Goal: Information Seeking & Learning: Learn about a topic

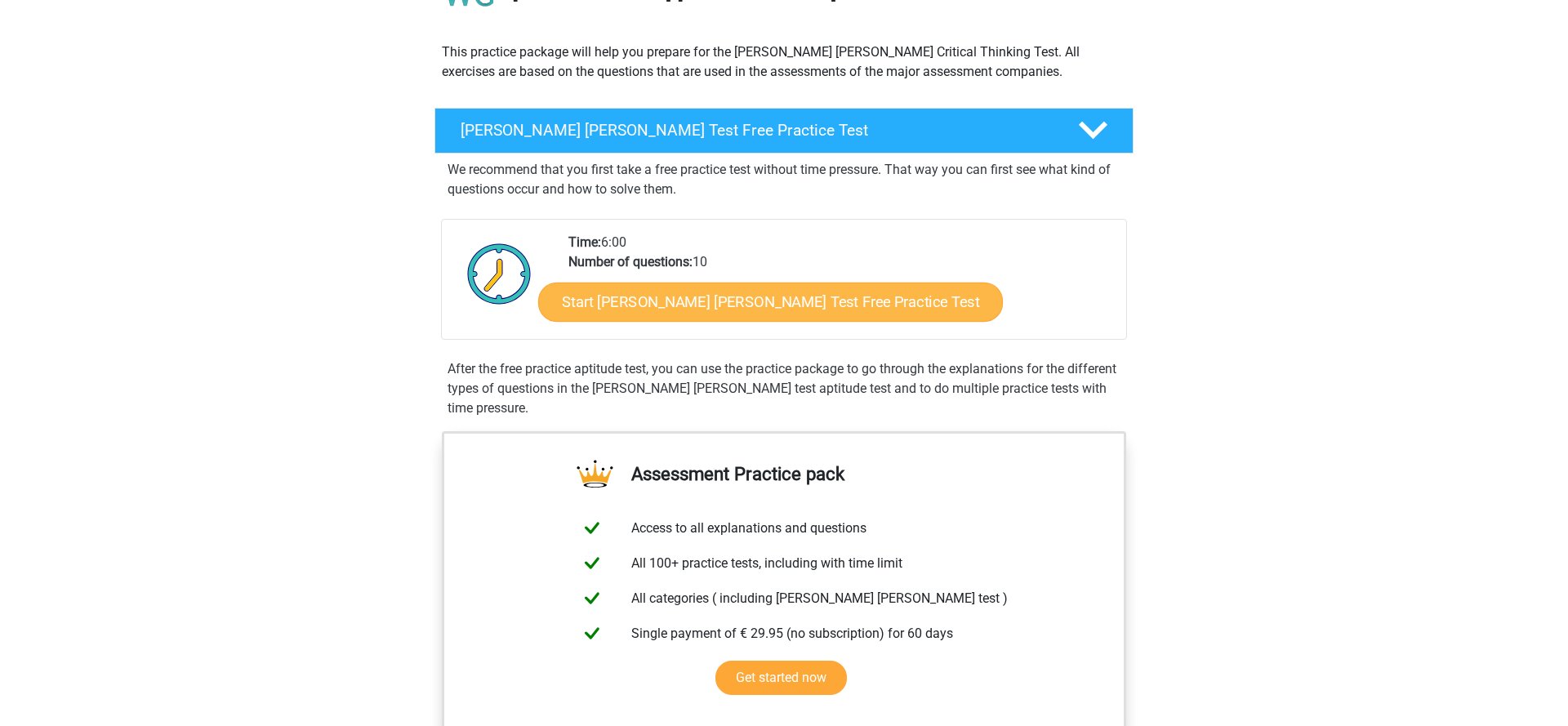
scroll to position [160, 0]
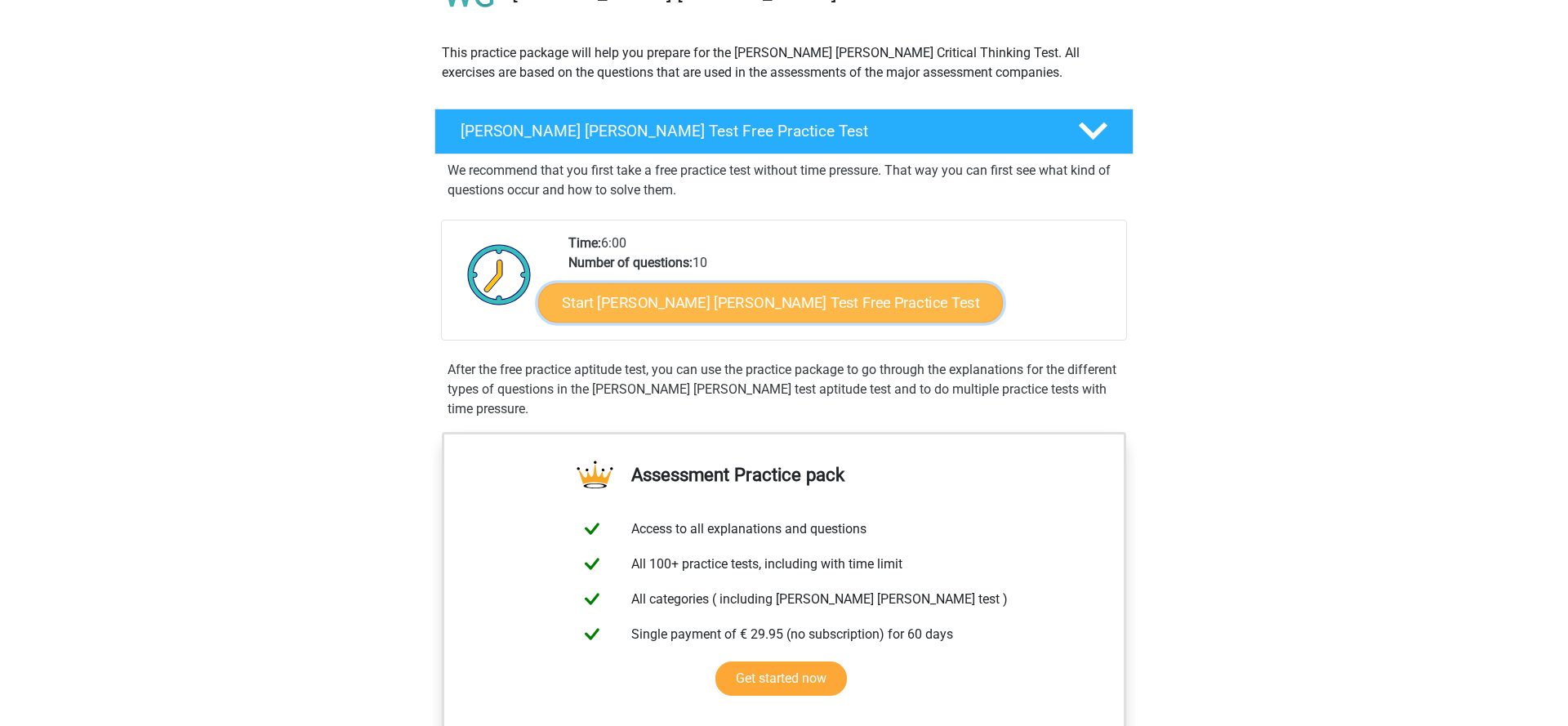
click at [734, 307] on link "Start [PERSON_NAME] [PERSON_NAME] Test Free Practice Test" at bounding box center [771, 303] width 465 height 39
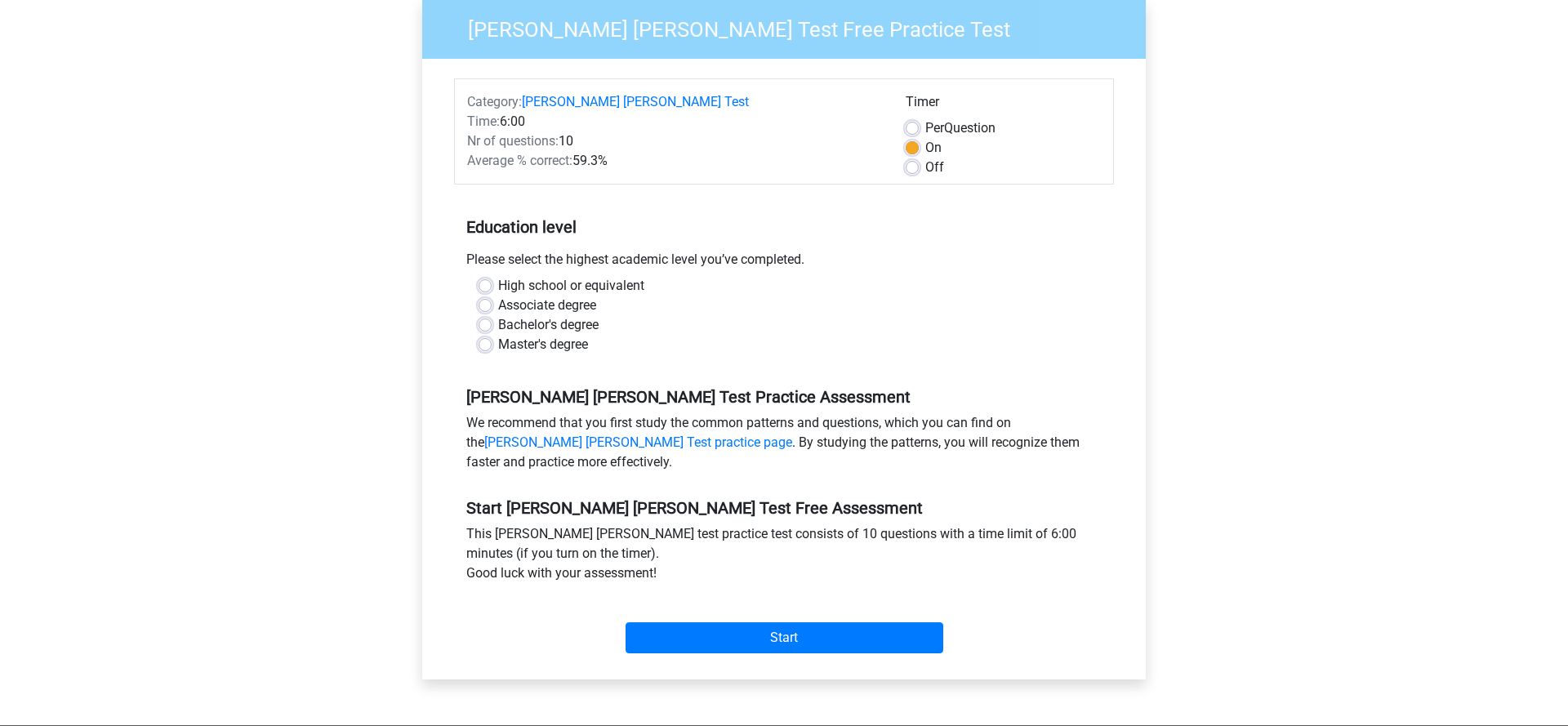
scroll to position [155, 0]
click at [533, 314] on label "Bachelor's degree" at bounding box center [548, 323] width 100 height 19
click at [492, 314] on input "Bachelor's degree" at bounding box center [485, 322] width 13 height 17
radio input "true"
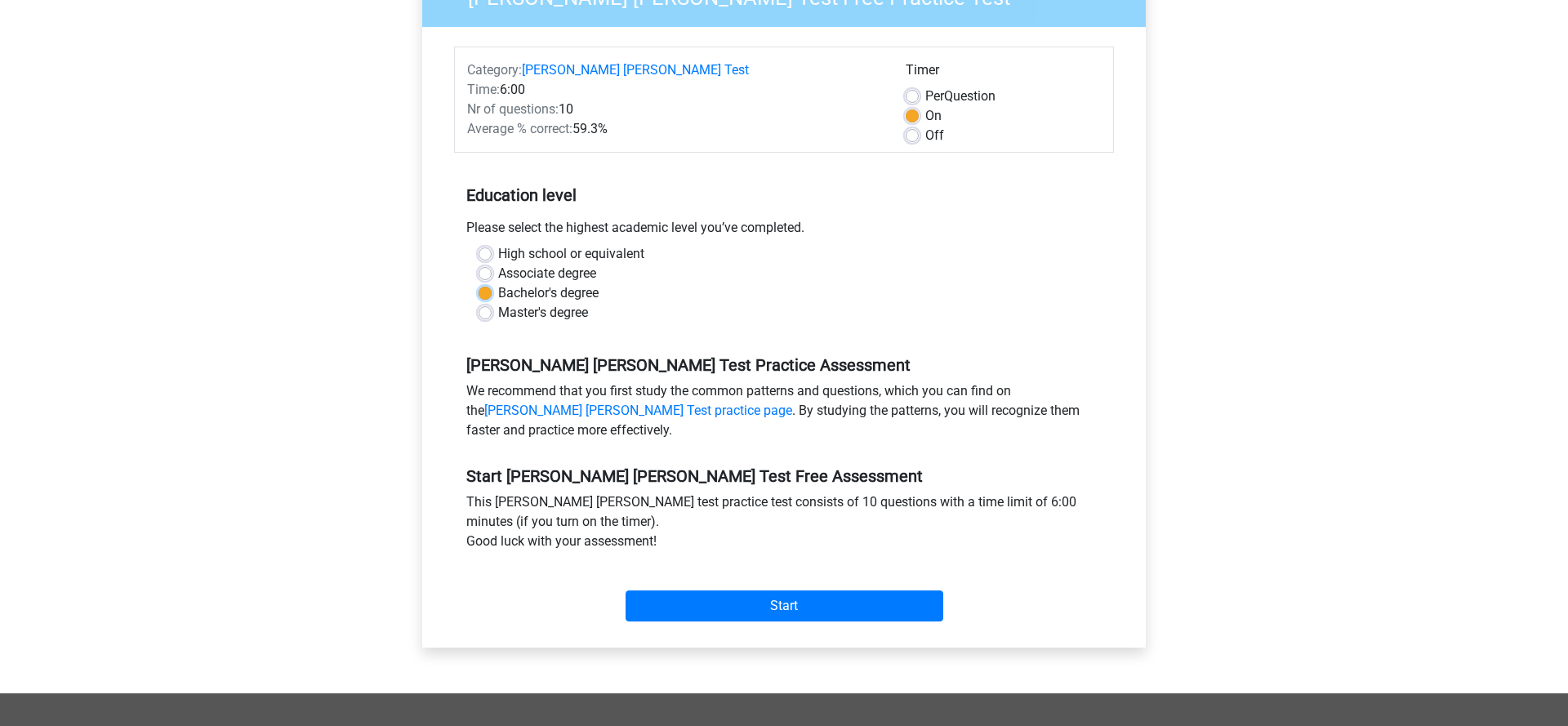
scroll to position [194, 0]
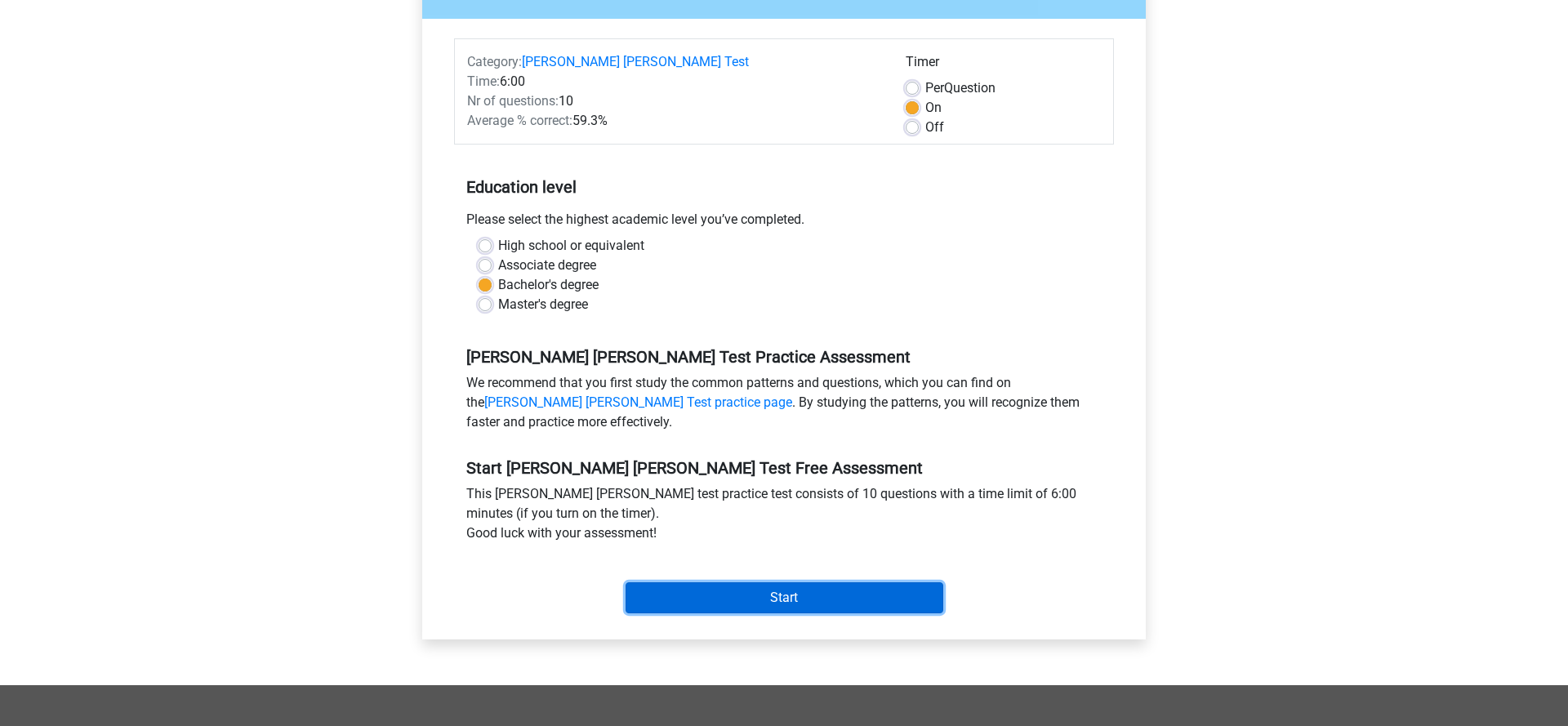
click at [768, 582] on input "Start" at bounding box center [784, 598] width 318 height 31
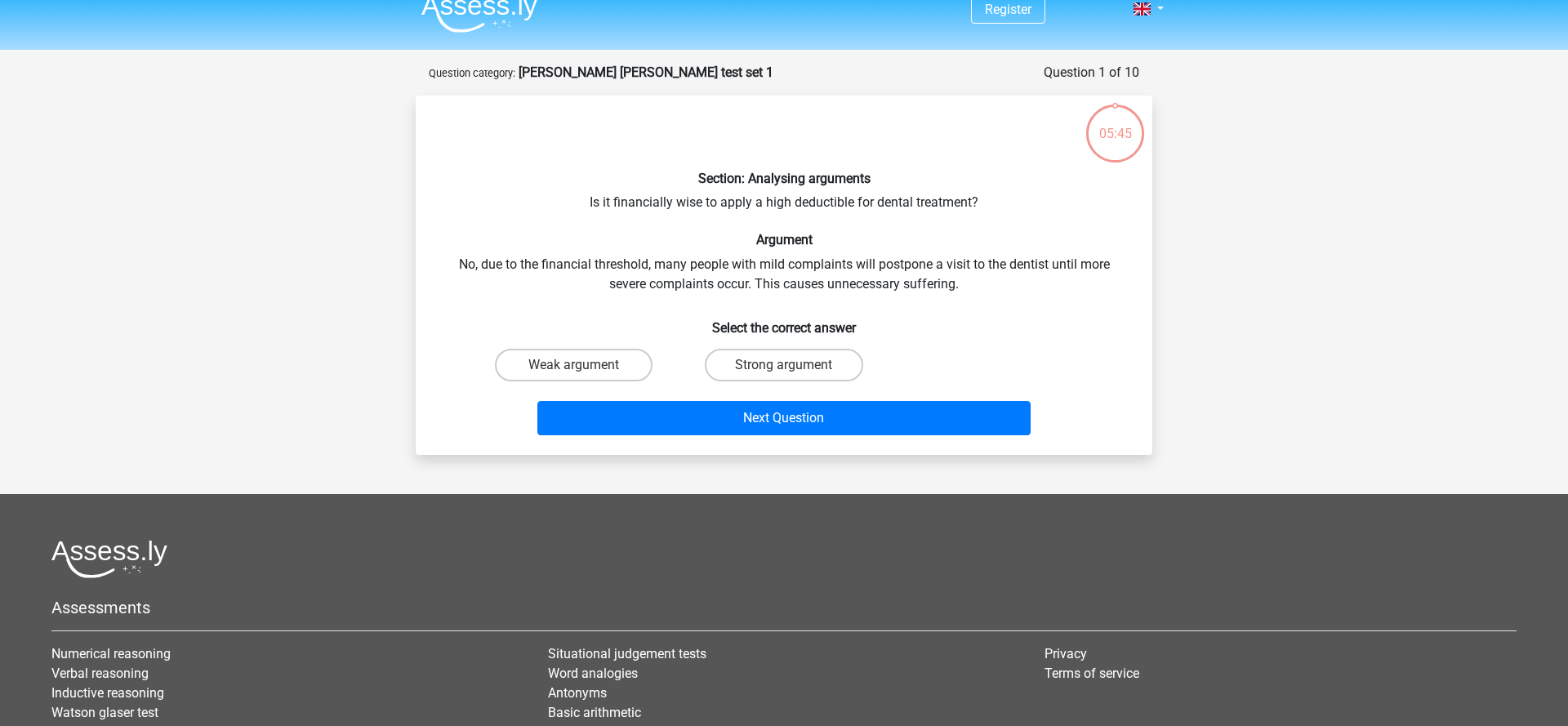
scroll to position [31, 0]
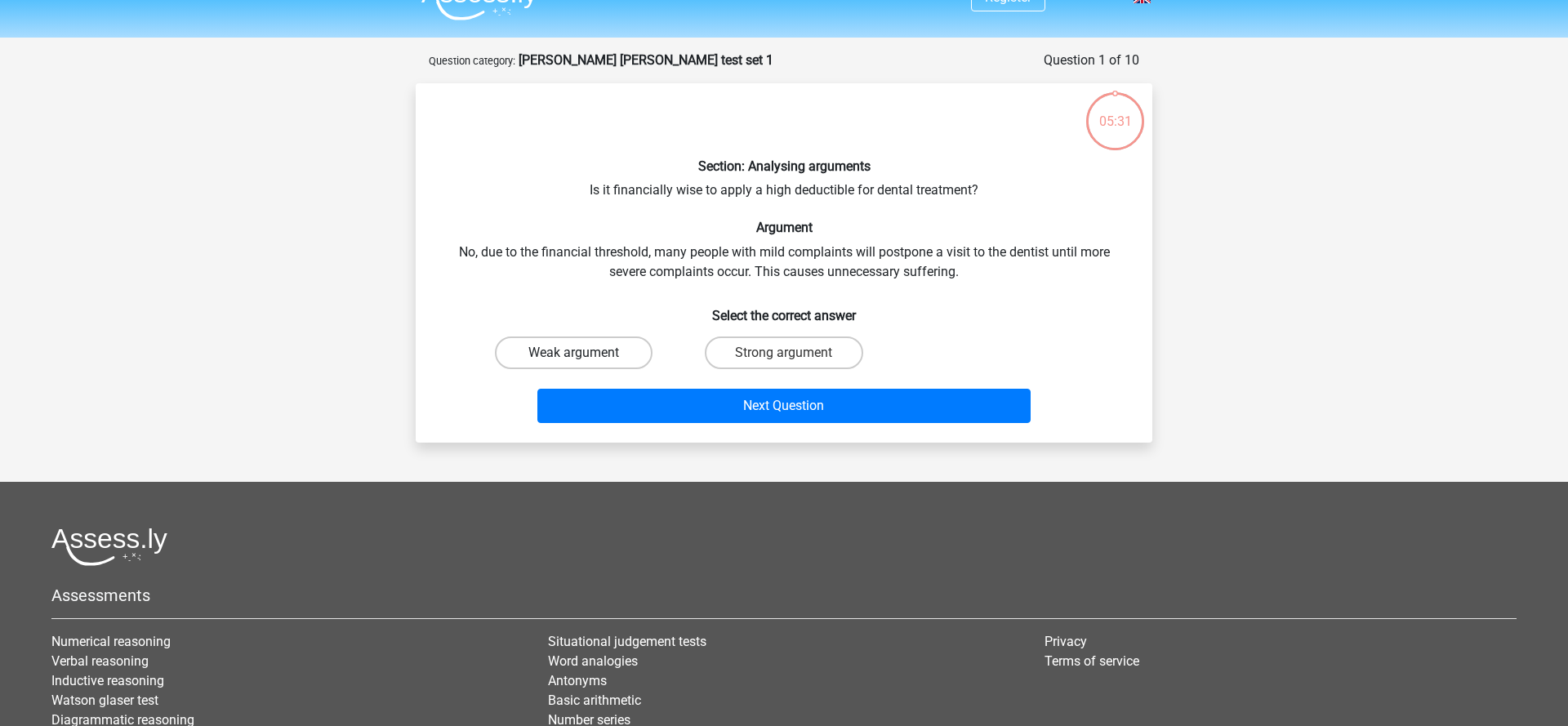
click at [614, 349] on label "Weak argument" at bounding box center [573, 352] width 157 height 32
click at [584, 353] on input "Weak argument" at bounding box center [579, 357] width 10 height 10
radio input "true"
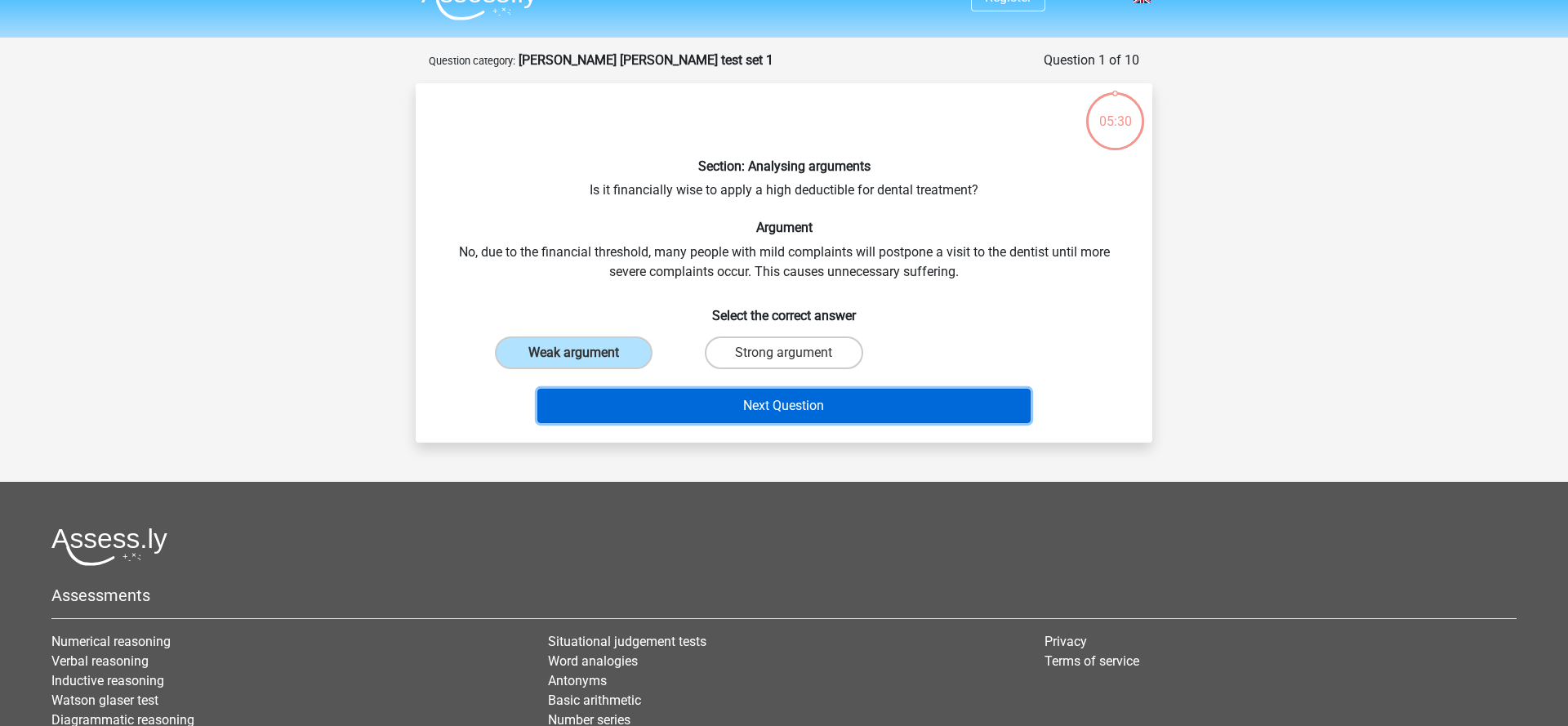
click at [701, 393] on button "Next Question" at bounding box center [784, 406] width 494 height 34
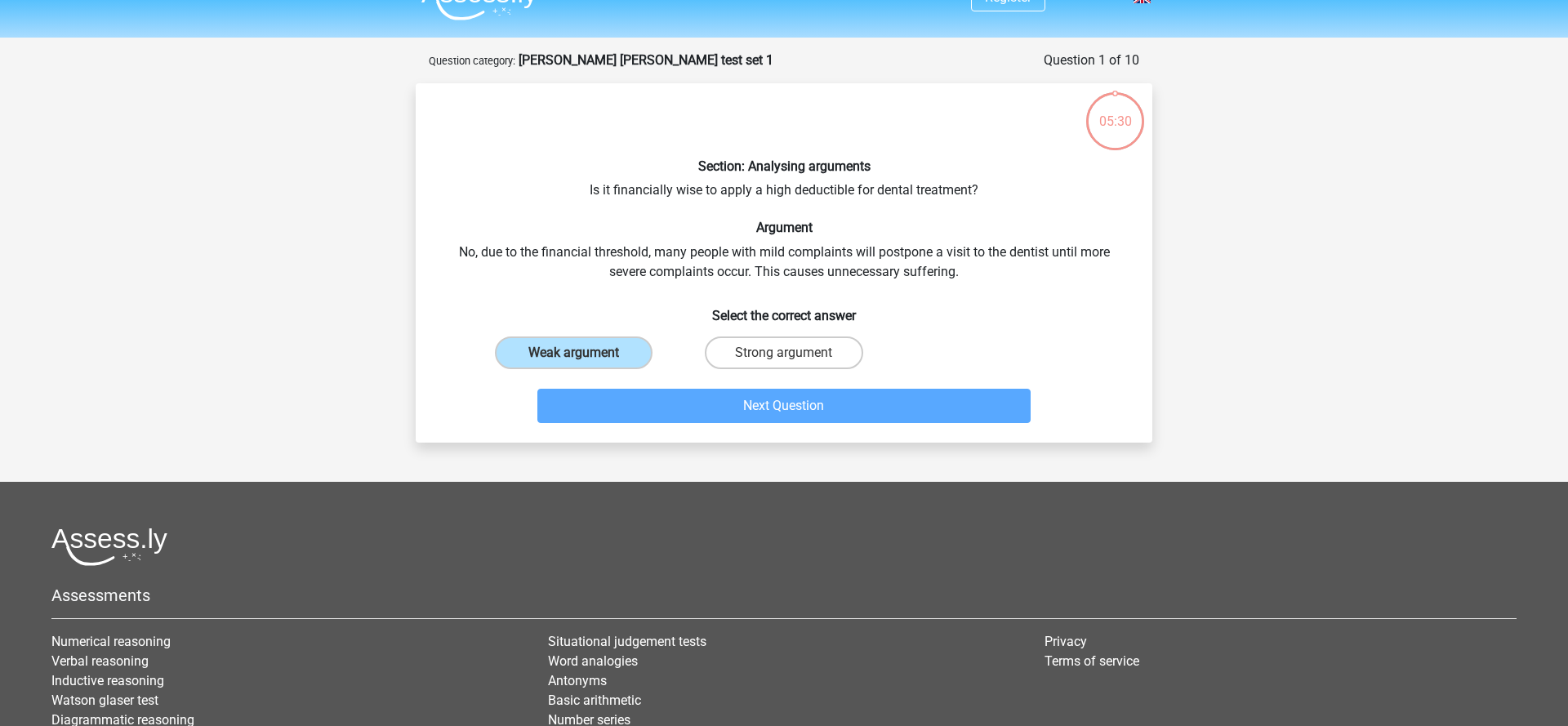
scroll to position [81, 0]
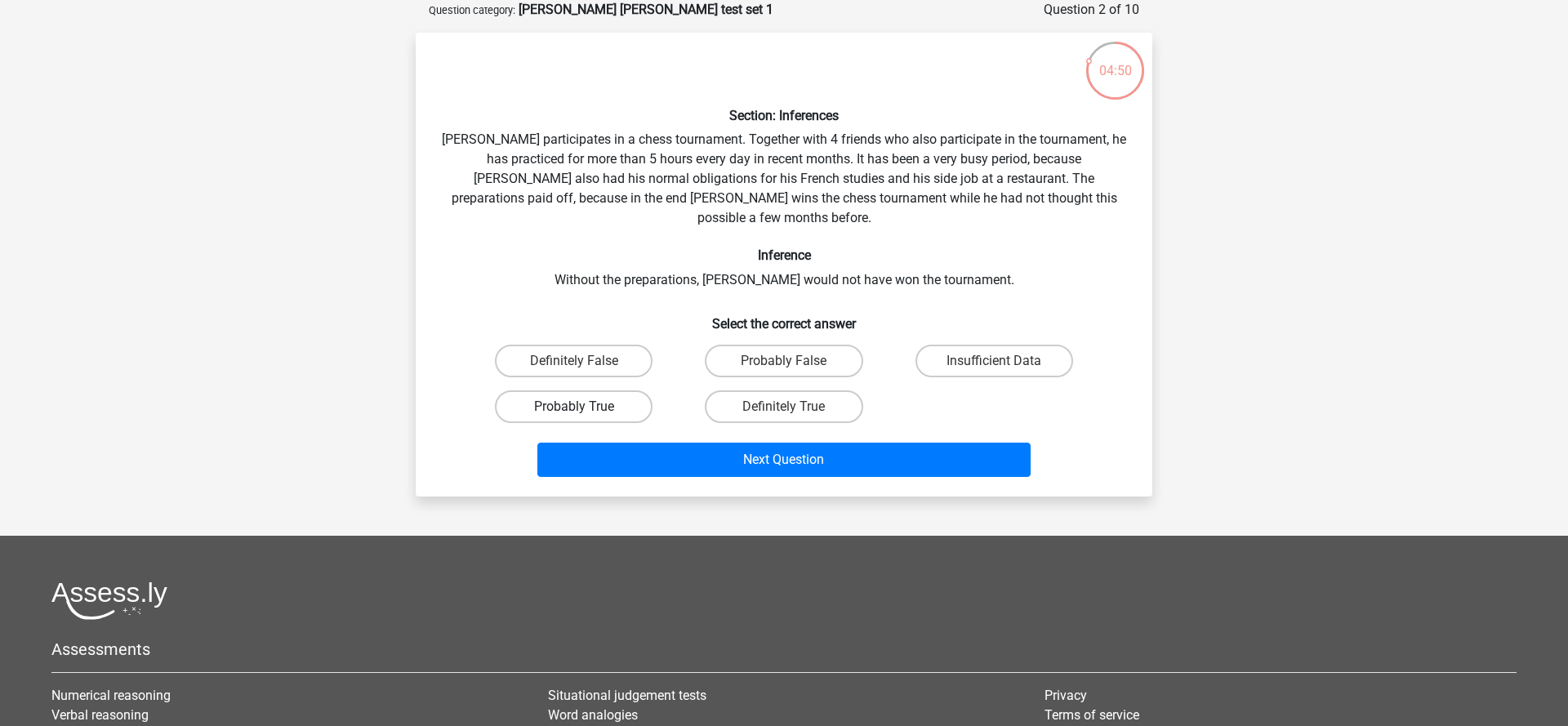
click at [598, 390] on label "Probably True" at bounding box center [573, 406] width 157 height 32
click at [584, 407] on input "Probably True" at bounding box center [579, 411] width 10 height 10
radio input "true"
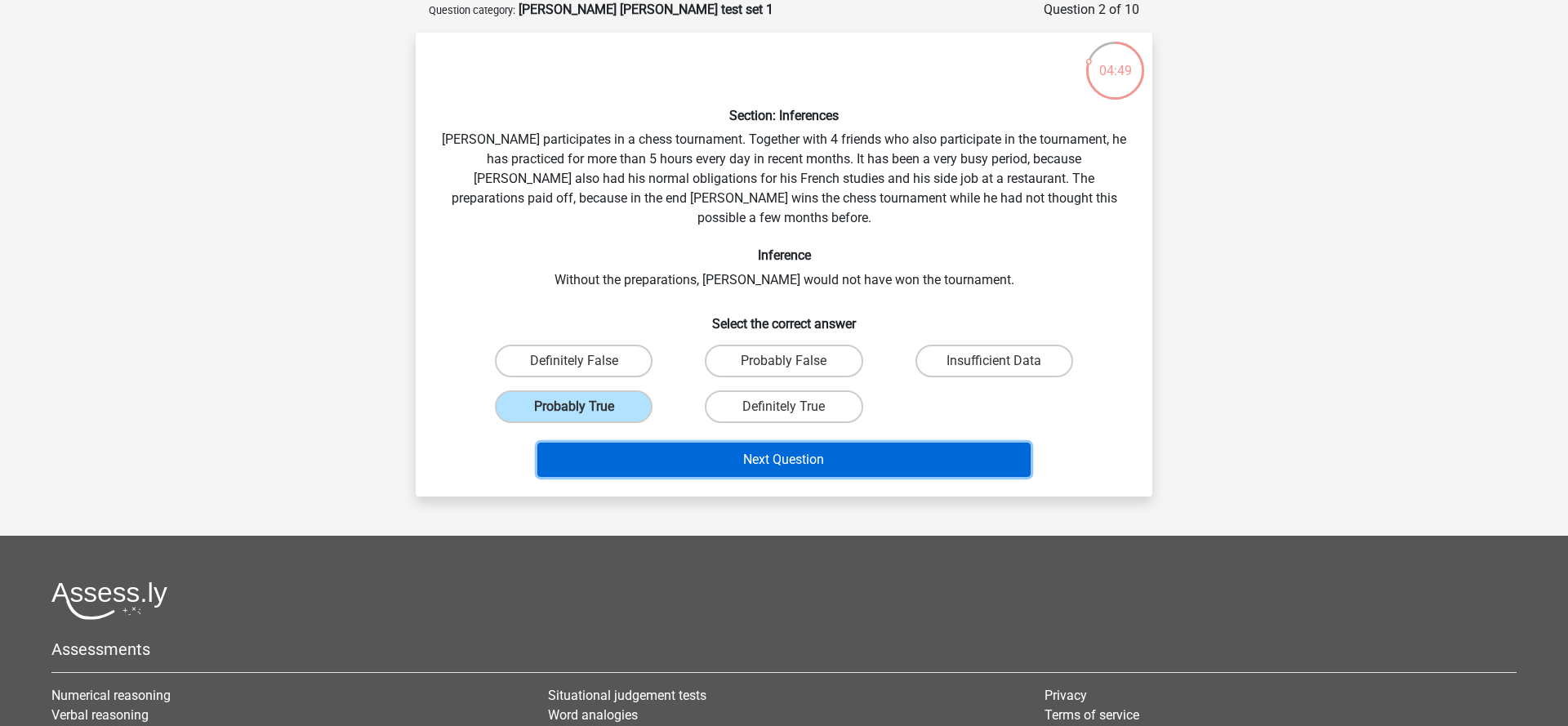
click at [745, 443] on button "Next Question" at bounding box center [784, 459] width 494 height 34
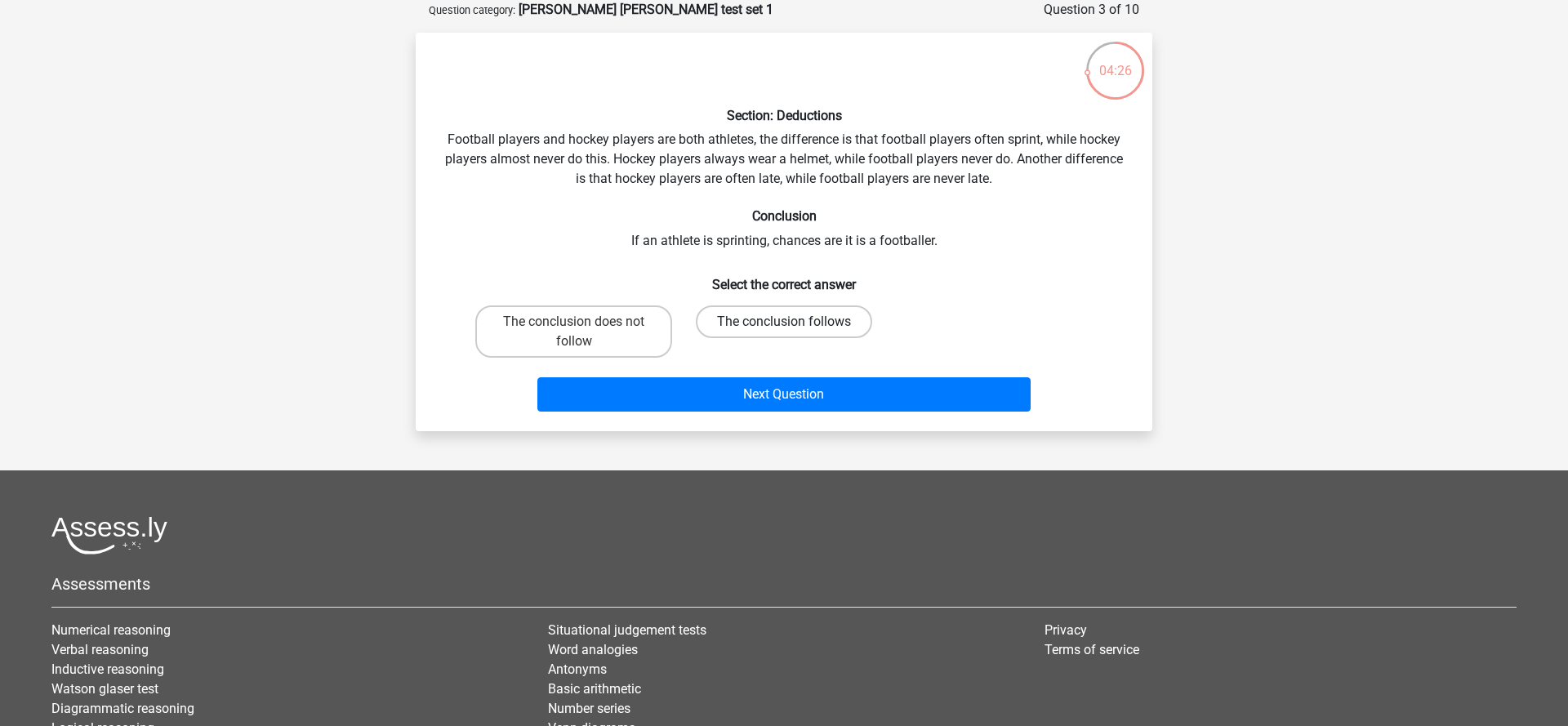
click at [785, 320] on label "The conclusion follows" at bounding box center [784, 321] width 176 height 32
click at [785, 321] on input "The conclusion follows" at bounding box center [788, 326] width 10 height 10
radio input "true"
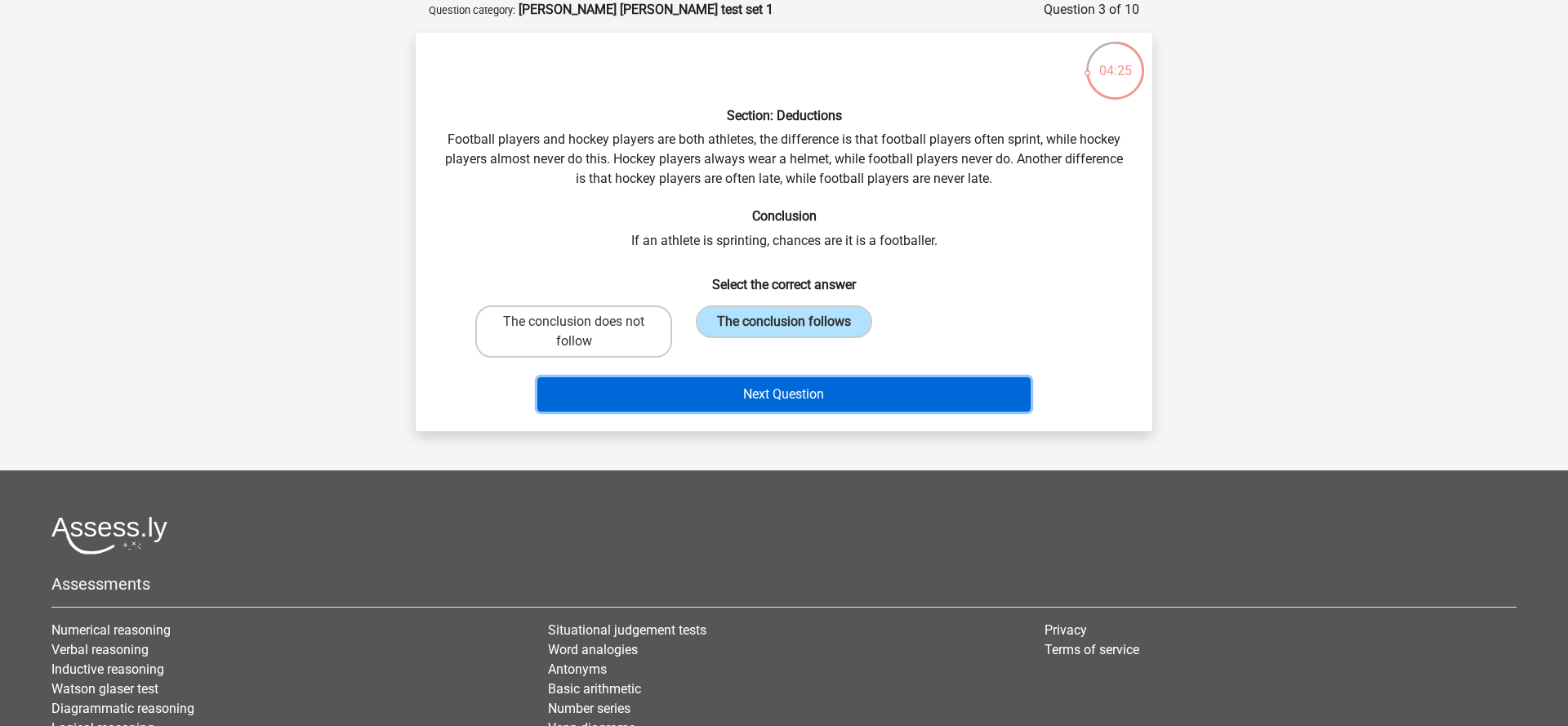
click at [824, 395] on button "Next Question" at bounding box center [784, 394] width 494 height 34
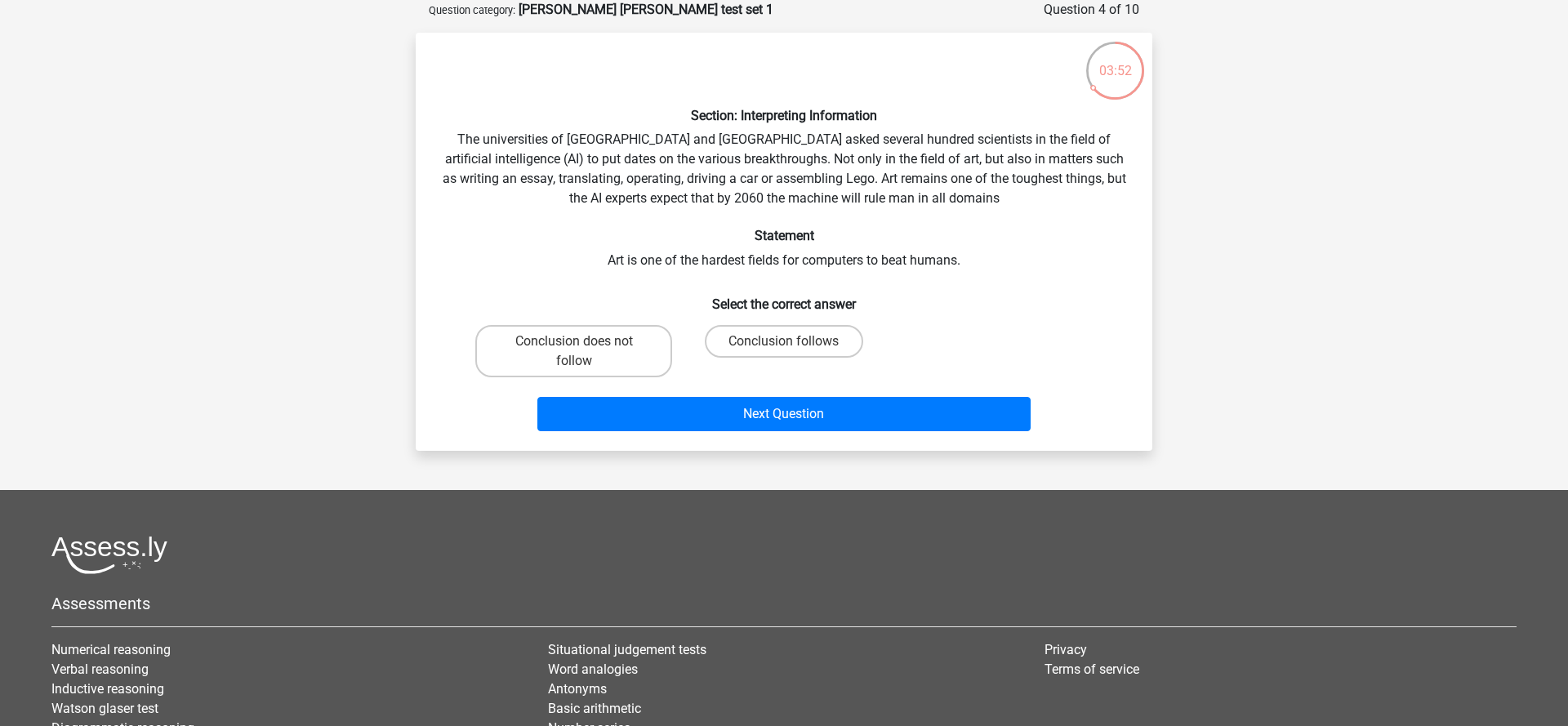
click at [785, 344] on input "Conclusion follows" at bounding box center [788, 346] width 10 height 10
radio input "true"
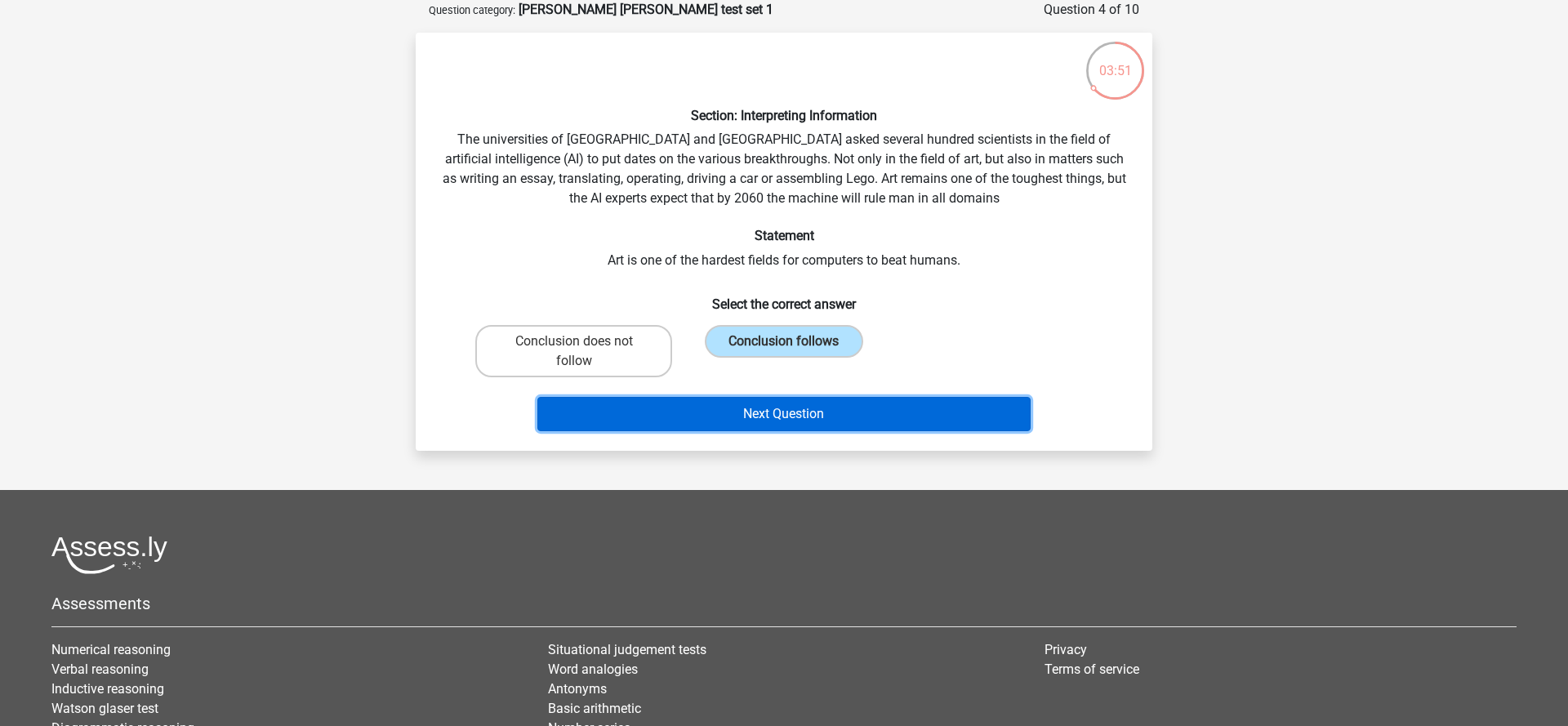
click at [804, 411] on button "Next Question" at bounding box center [784, 414] width 494 height 34
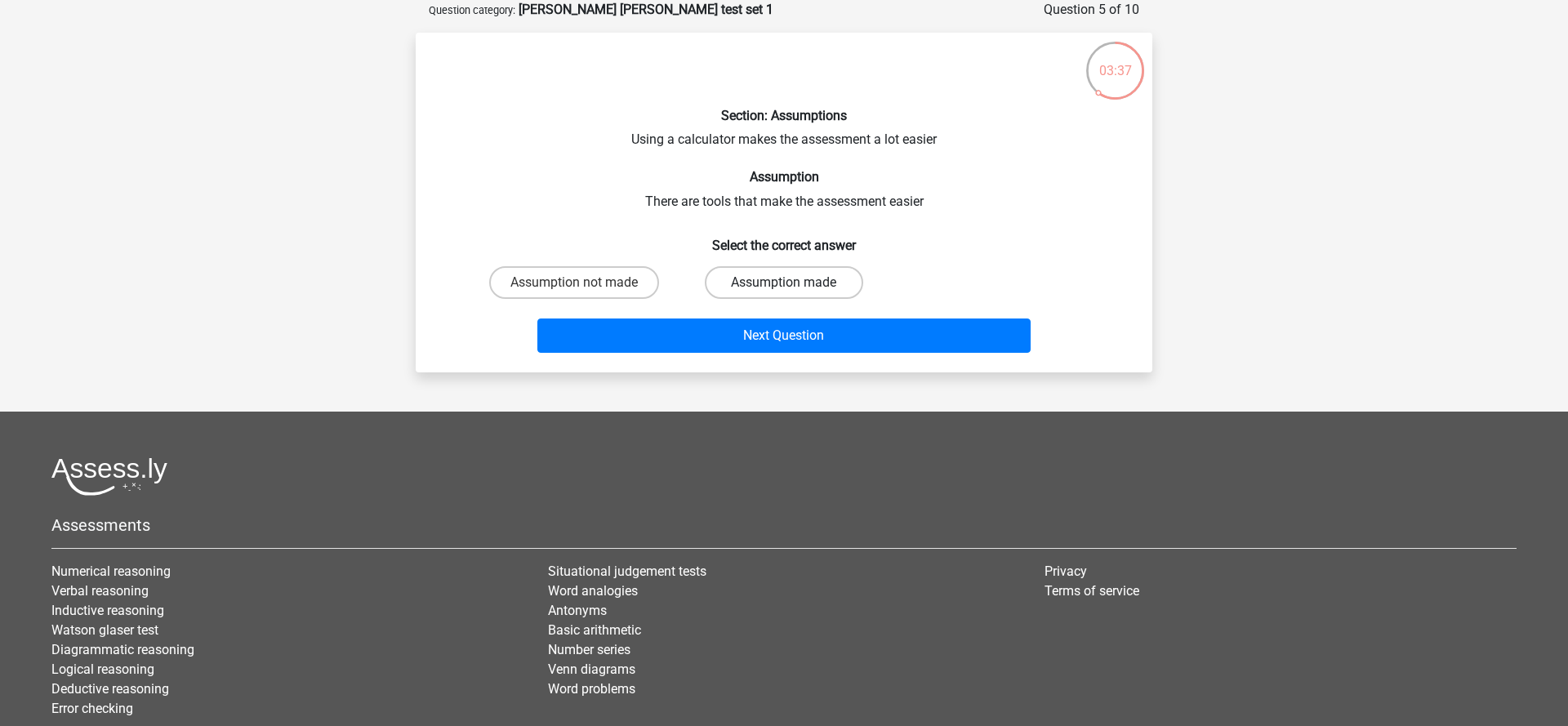
click at [762, 279] on label "Assumption made" at bounding box center [784, 282] width 157 height 32
click at [784, 282] on input "Assumption made" at bounding box center [788, 287] width 10 height 10
radio input "true"
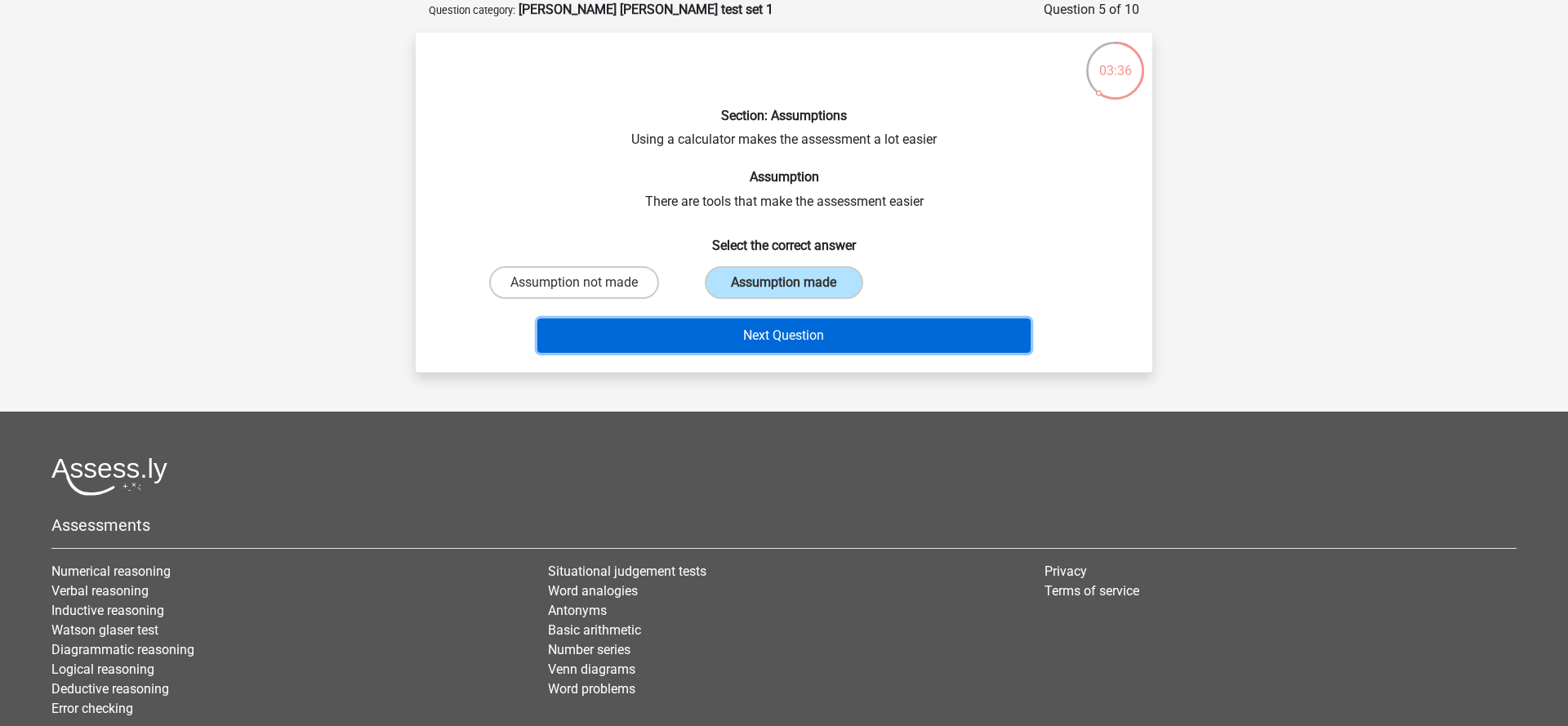
click at [772, 331] on button "Next Question" at bounding box center [784, 335] width 494 height 34
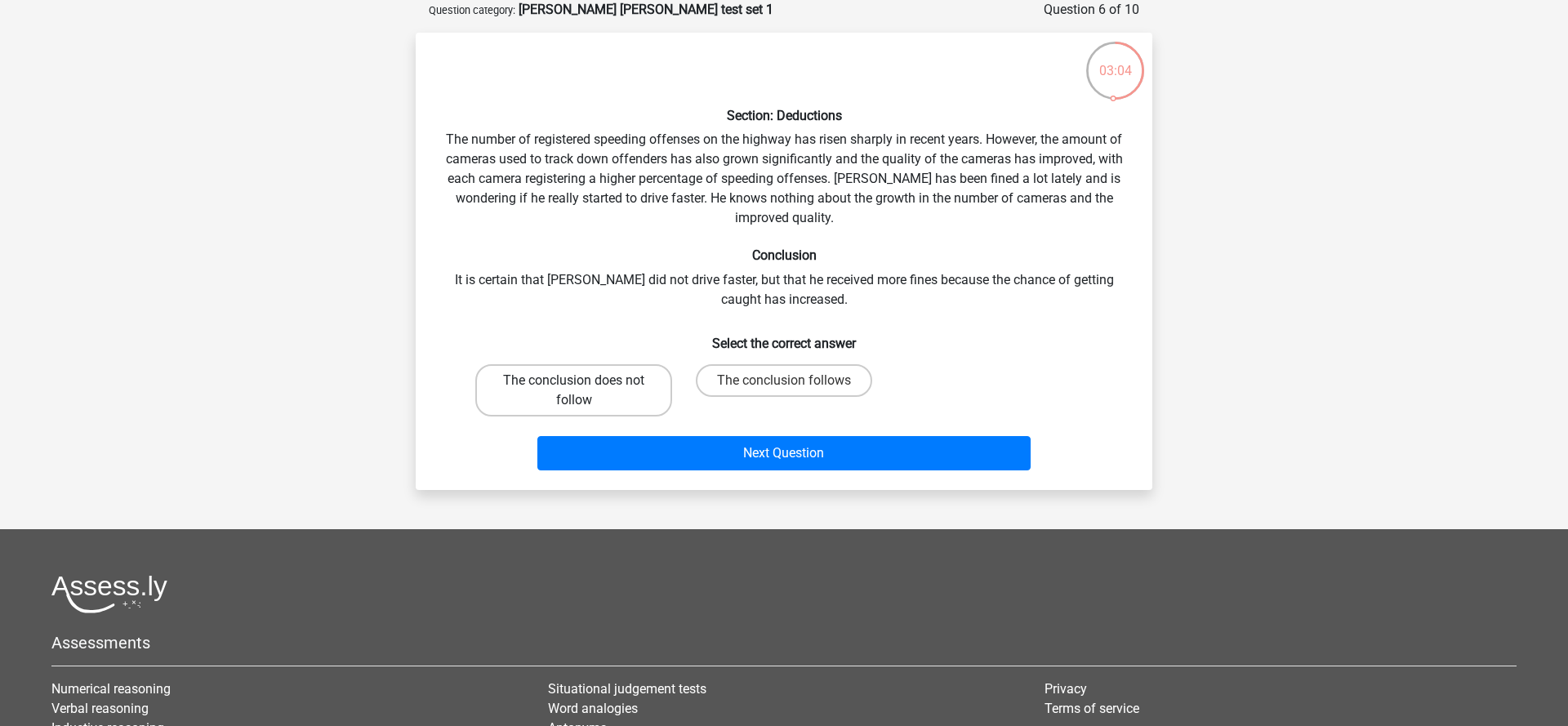
click at [628, 391] on label "The conclusion does not follow" at bounding box center [573, 390] width 197 height 52
click at [584, 391] on input "The conclusion does not follow" at bounding box center [579, 385] width 10 height 10
radio input "true"
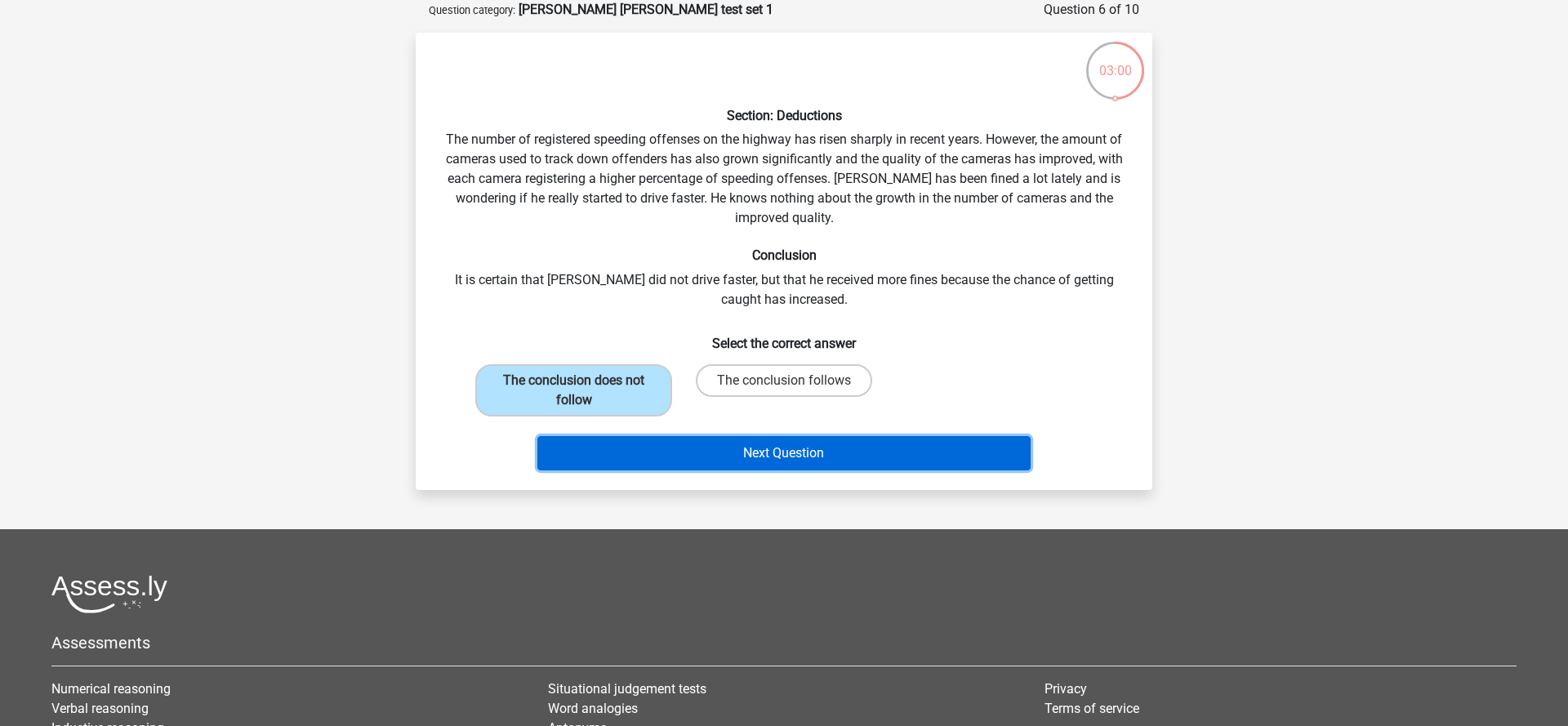
click at [825, 455] on button "Next Question" at bounding box center [784, 453] width 494 height 34
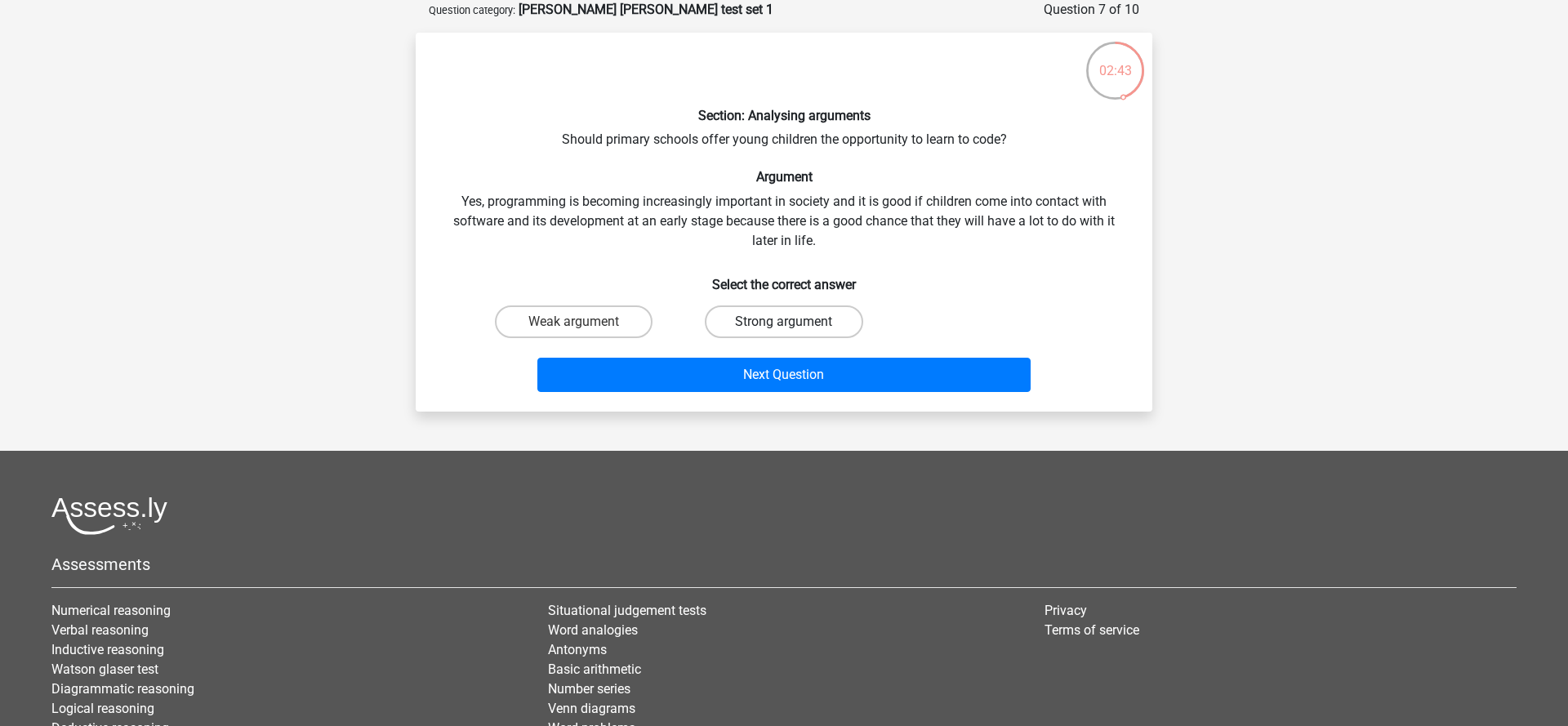
click at [781, 323] on label "Strong argument" at bounding box center [784, 321] width 157 height 32
click at [784, 323] on input "Strong argument" at bounding box center [788, 326] width 10 height 10
radio input "true"
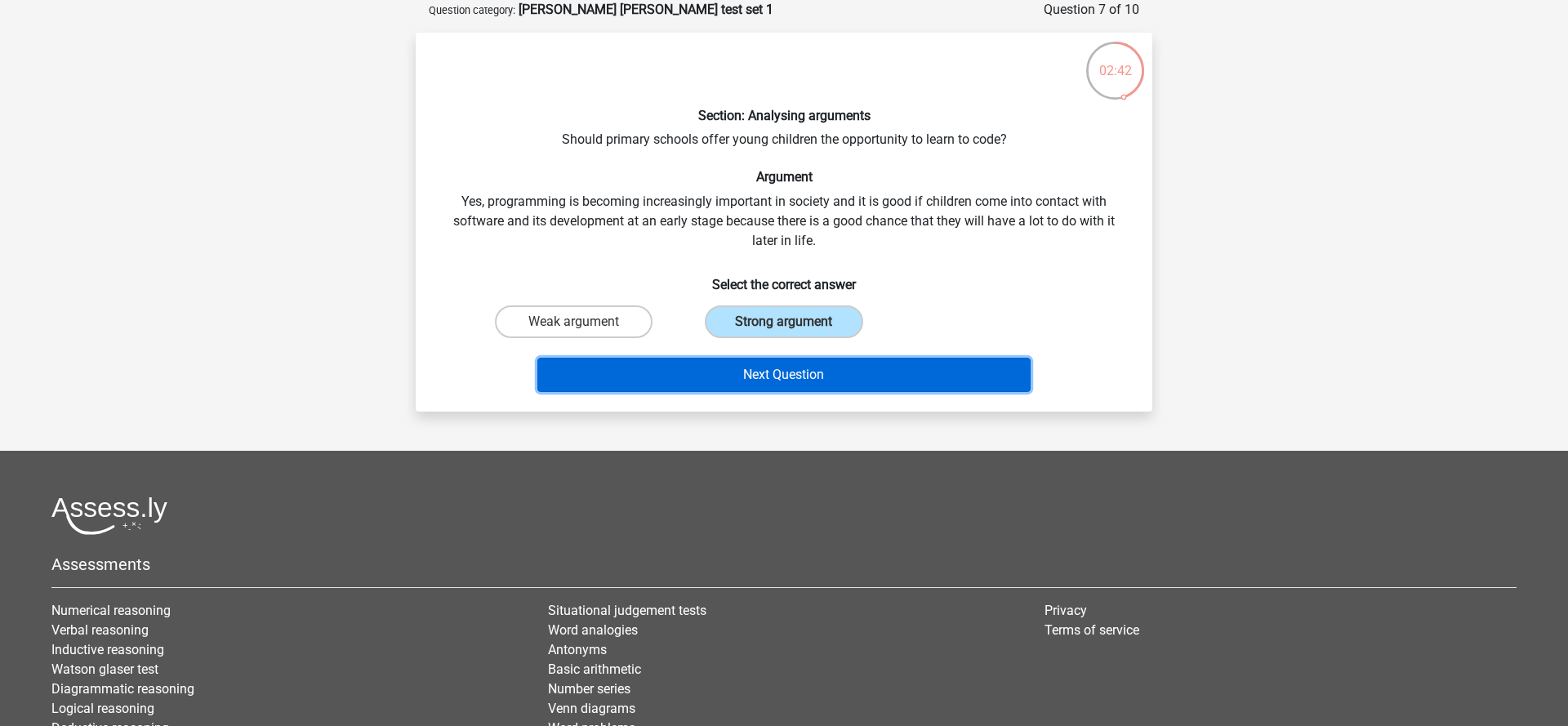
click at [824, 373] on button "Next Question" at bounding box center [784, 374] width 494 height 34
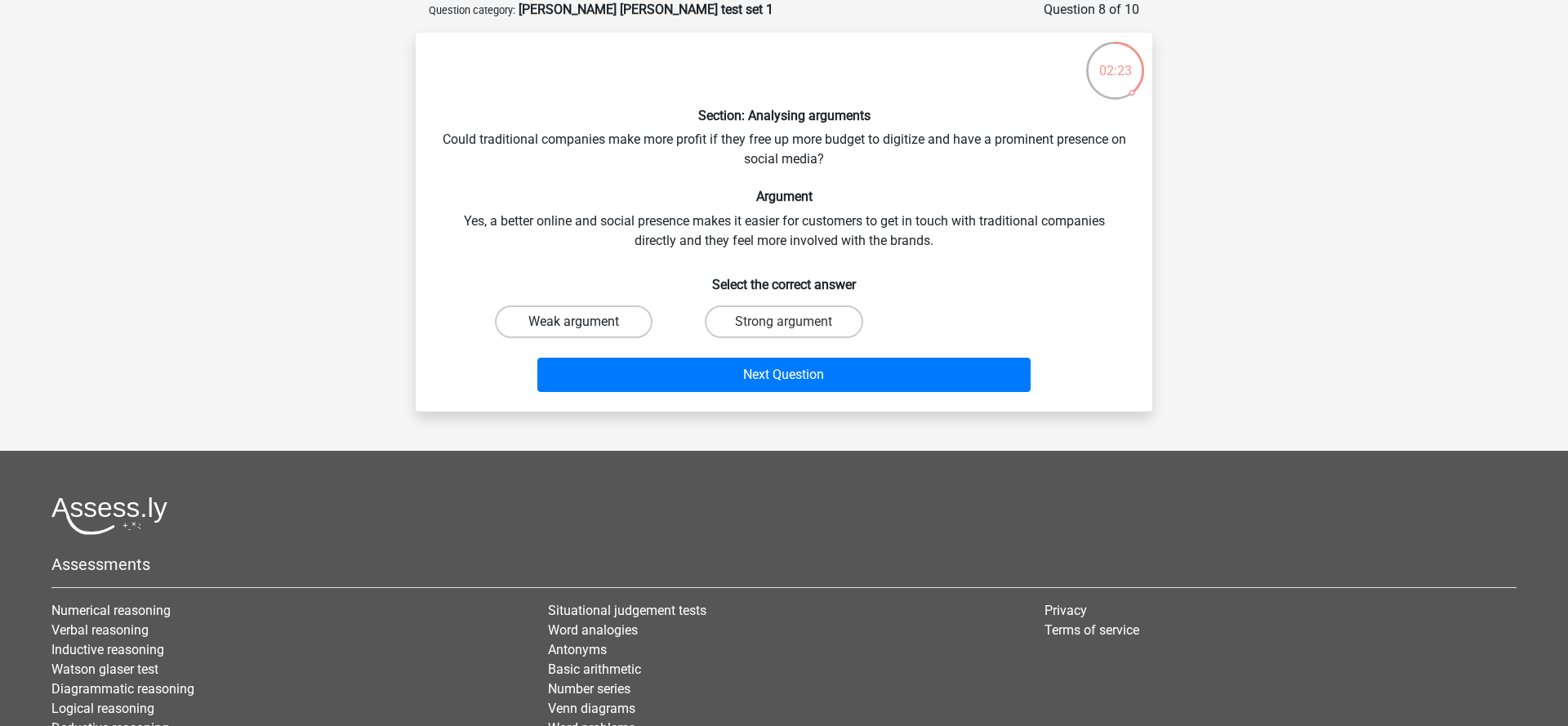
click at [583, 319] on label "Weak argument" at bounding box center [573, 321] width 157 height 32
click at [583, 321] on input "Weak argument" at bounding box center [579, 326] width 10 height 10
radio input "true"
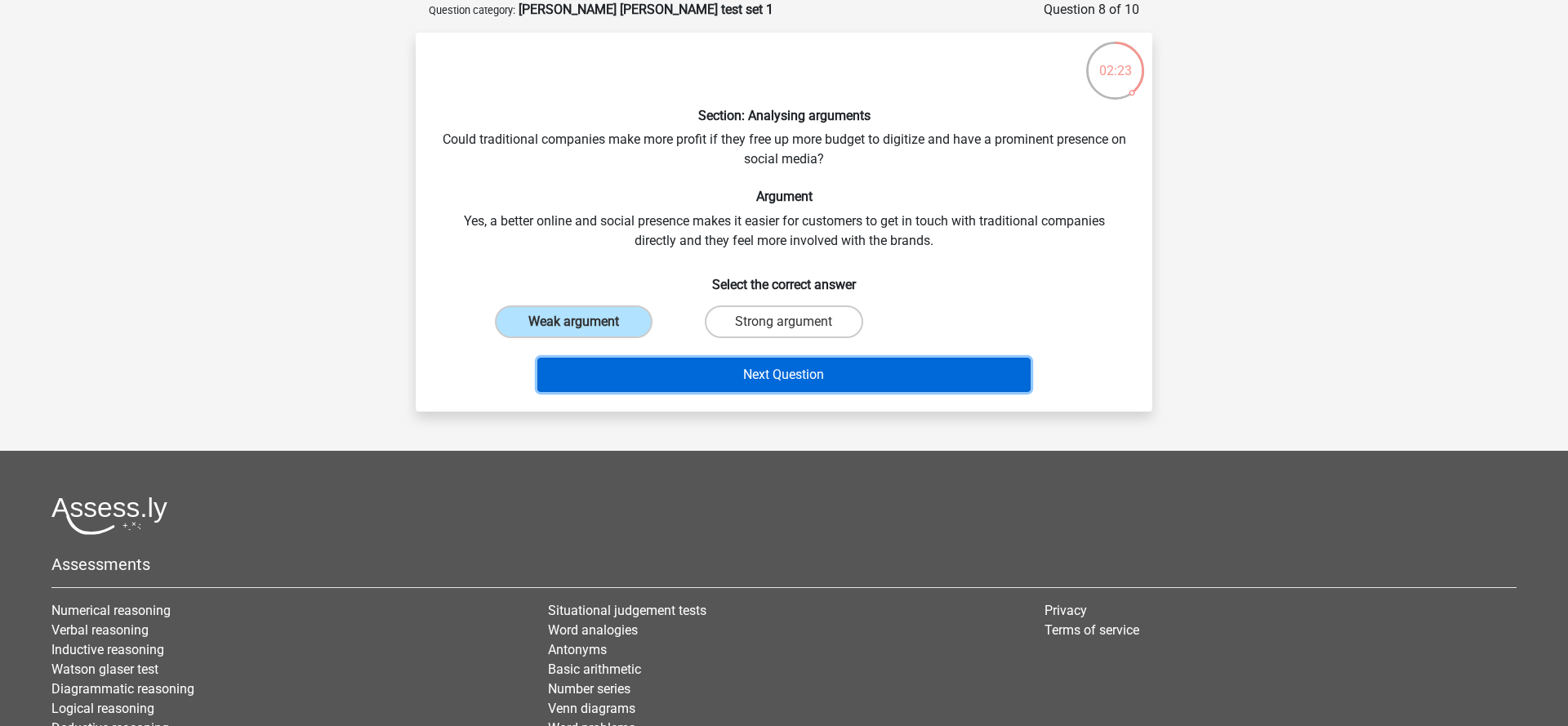
click at [683, 381] on button "Next Question" at bounding box center [784, 374] width 494 height 34
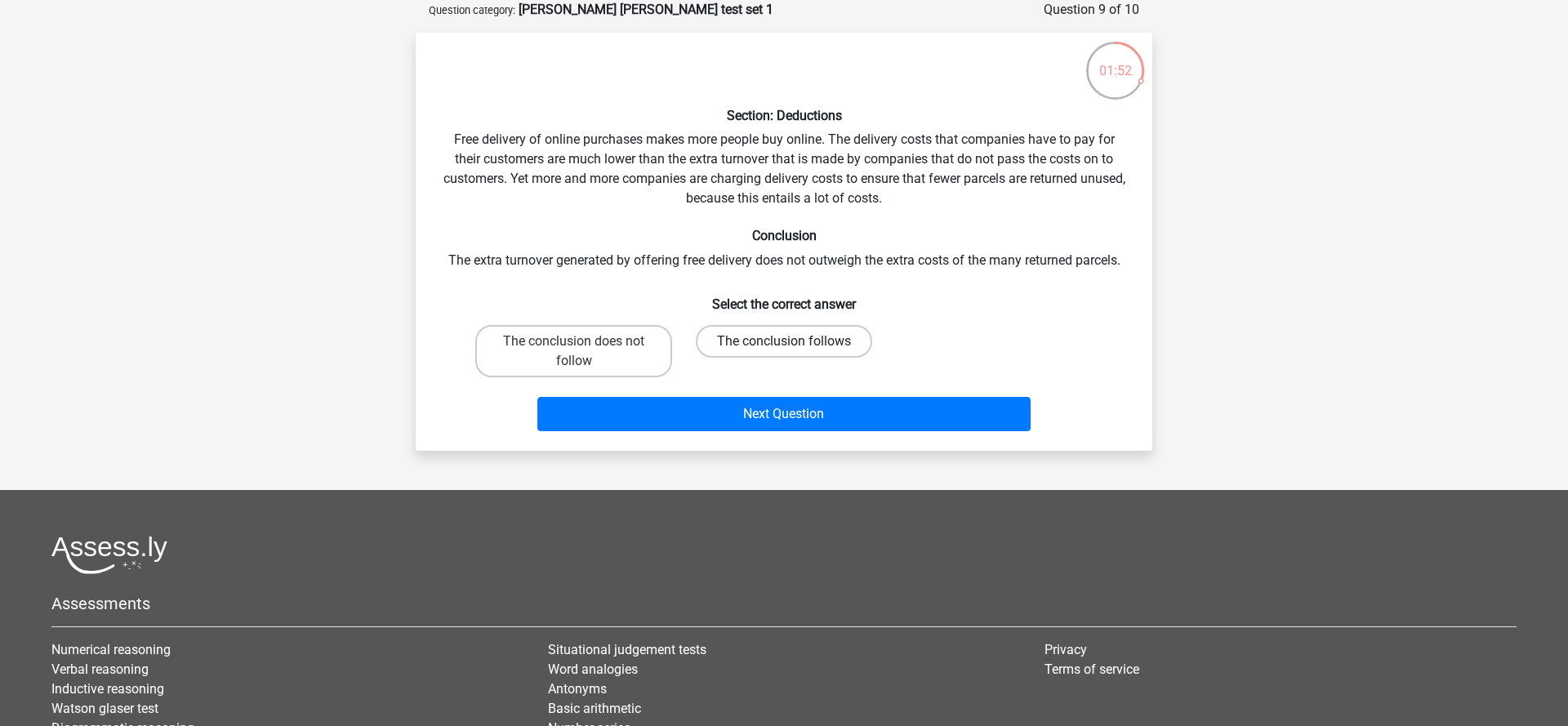
click at [742, 337] on label "The conclusion follows" at bounding box center [784, 341] width 176 height 32
click at [784, 342] on input "The conclusion follows" at bounding box center [788, 346] width 10 height 10
radio input "true"
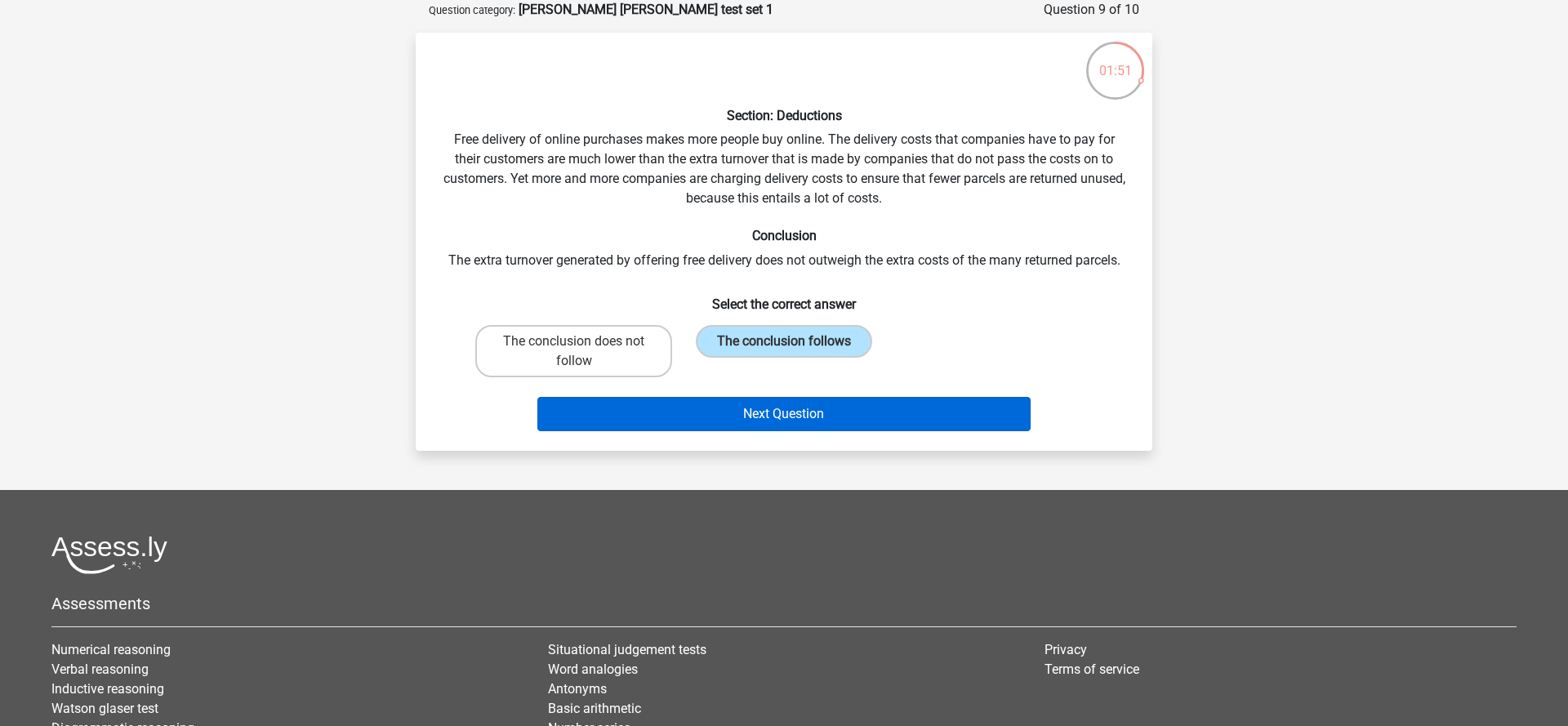
click at [798, 432] on div "Next Question" at bounding box center [784, 418] width 631 height 41
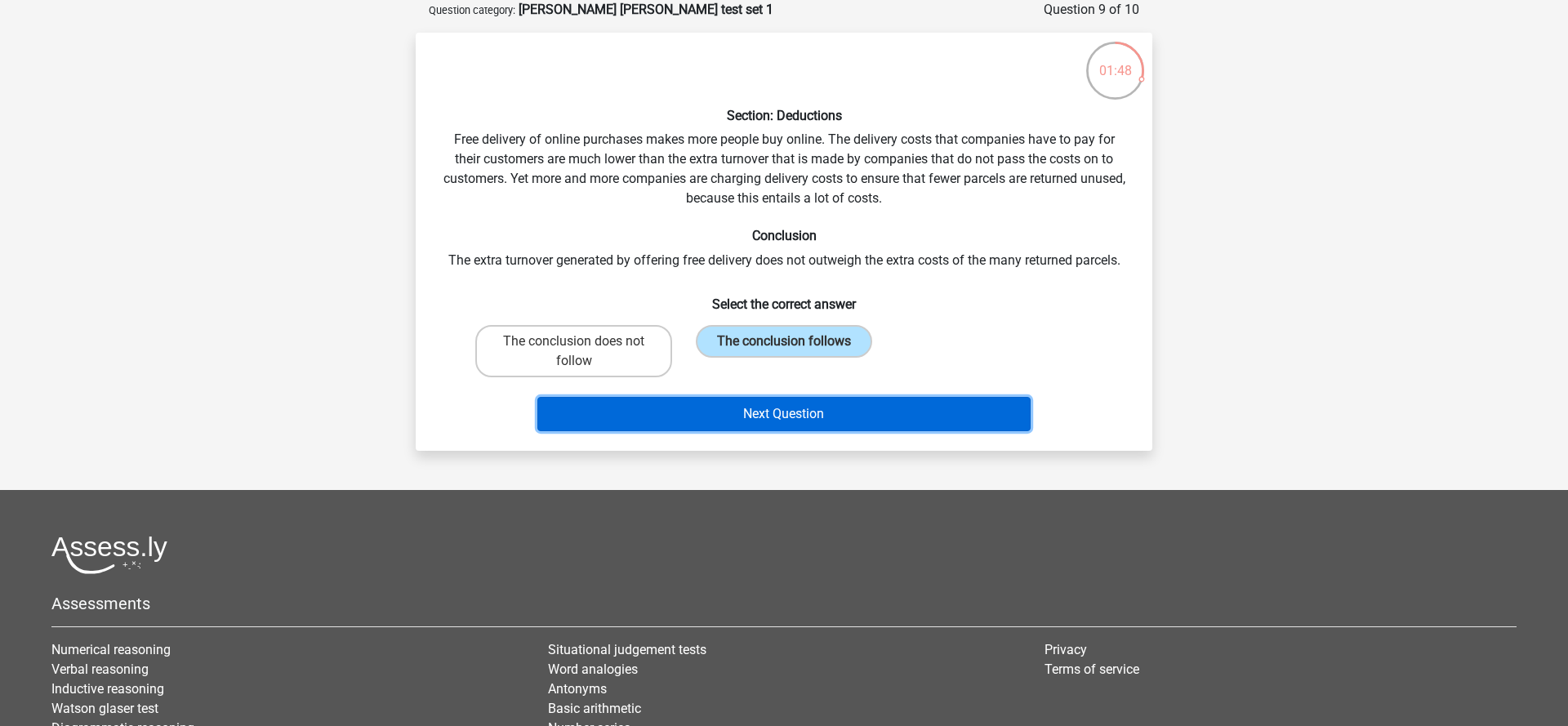
click at [793, 411] on button "Next Question" at bounding box center [784, 414] width 494 height 34
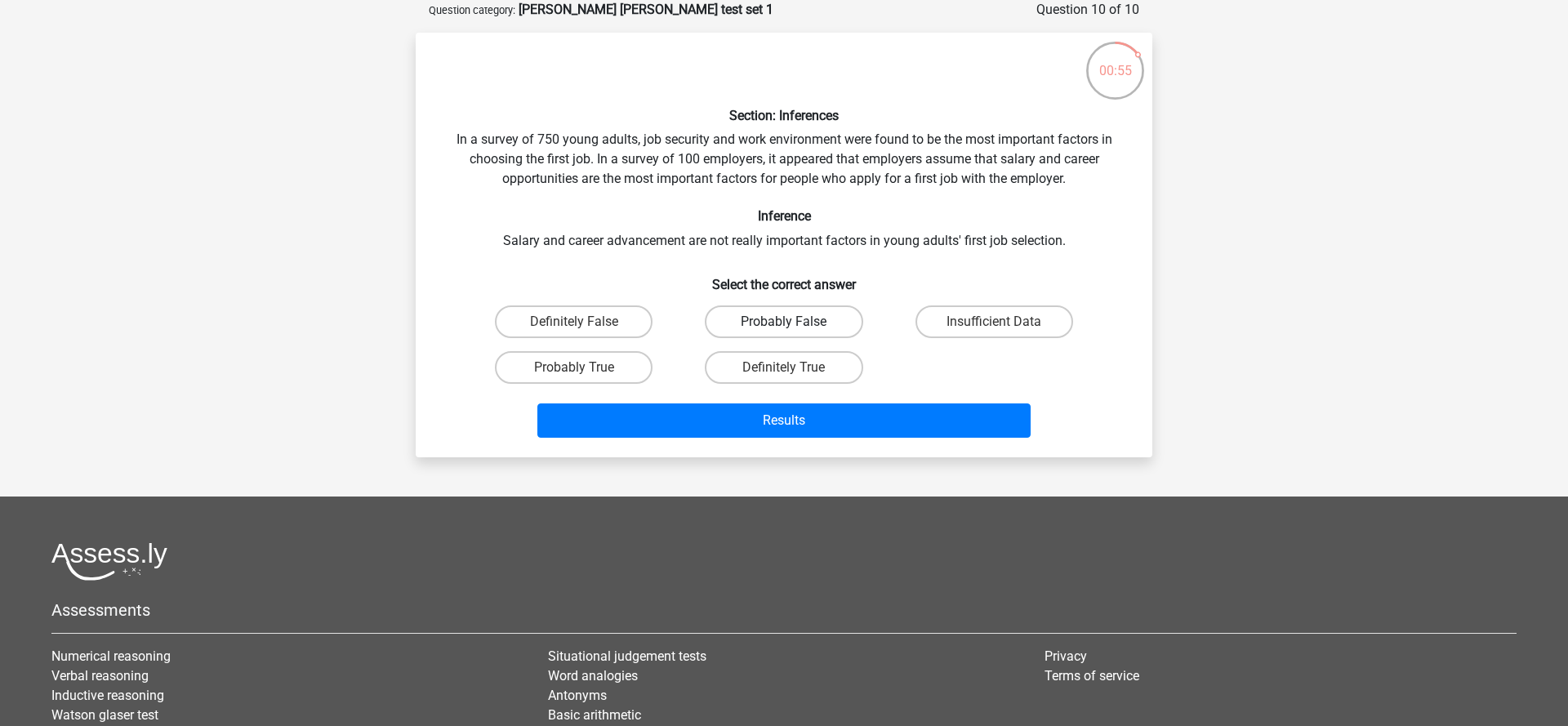
click at [783, 319] on label "Probably False" at bounding box center [784, 321] width 157 height 32
click at [784, 321] on input "Probably False" at bounding box center [788, 326] width 10 height 10
radio input "true"
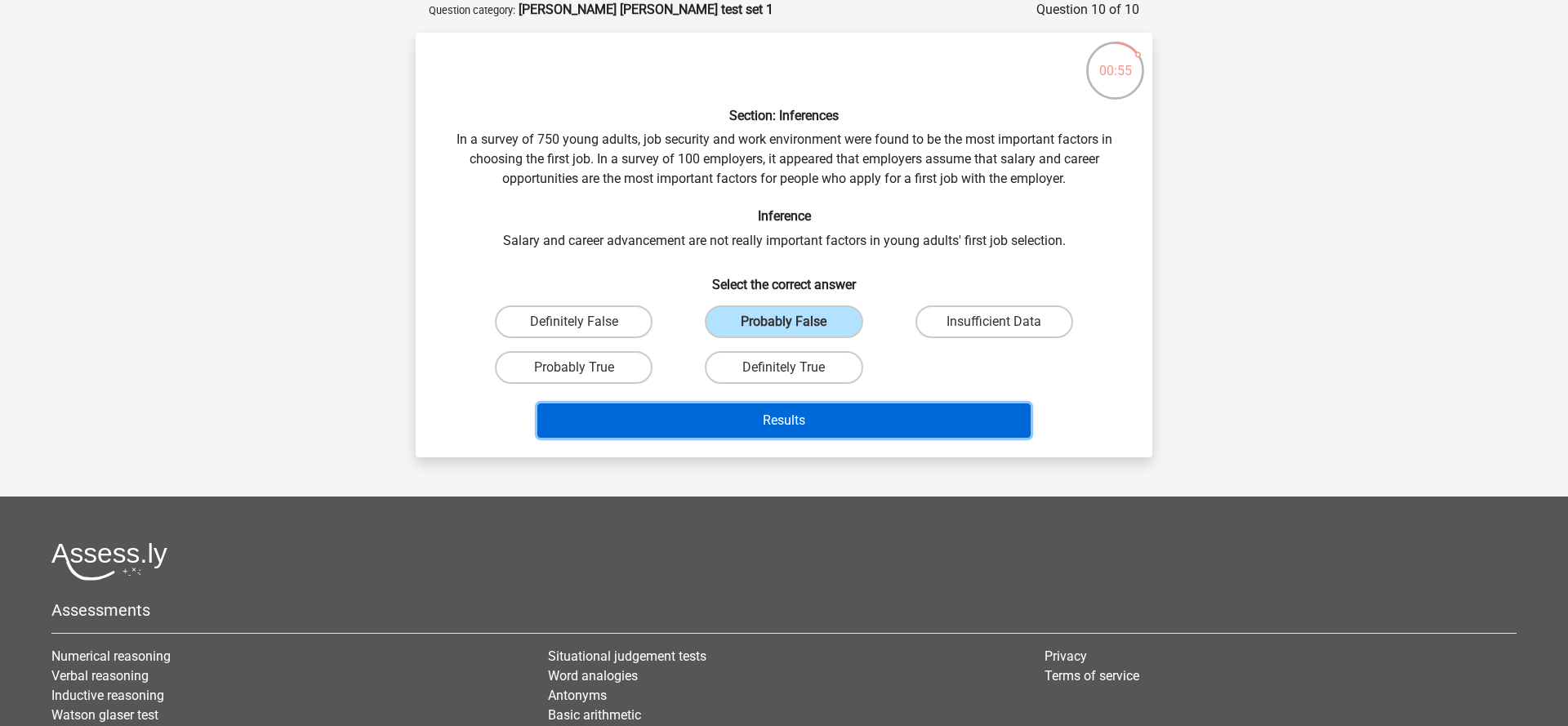
click at [825, 415] on button "Results" at bounding box center [784, 420] width 494 height 34
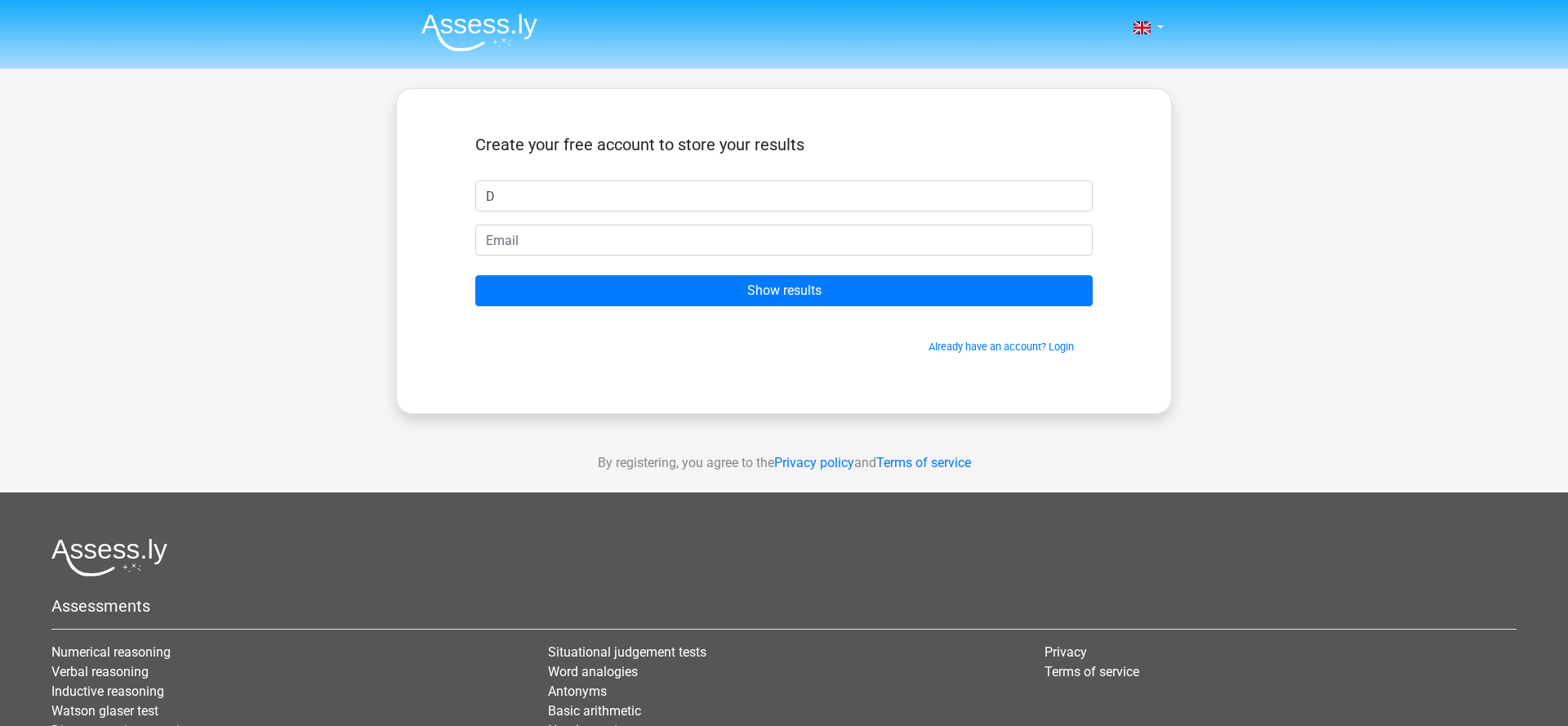
type input "D"
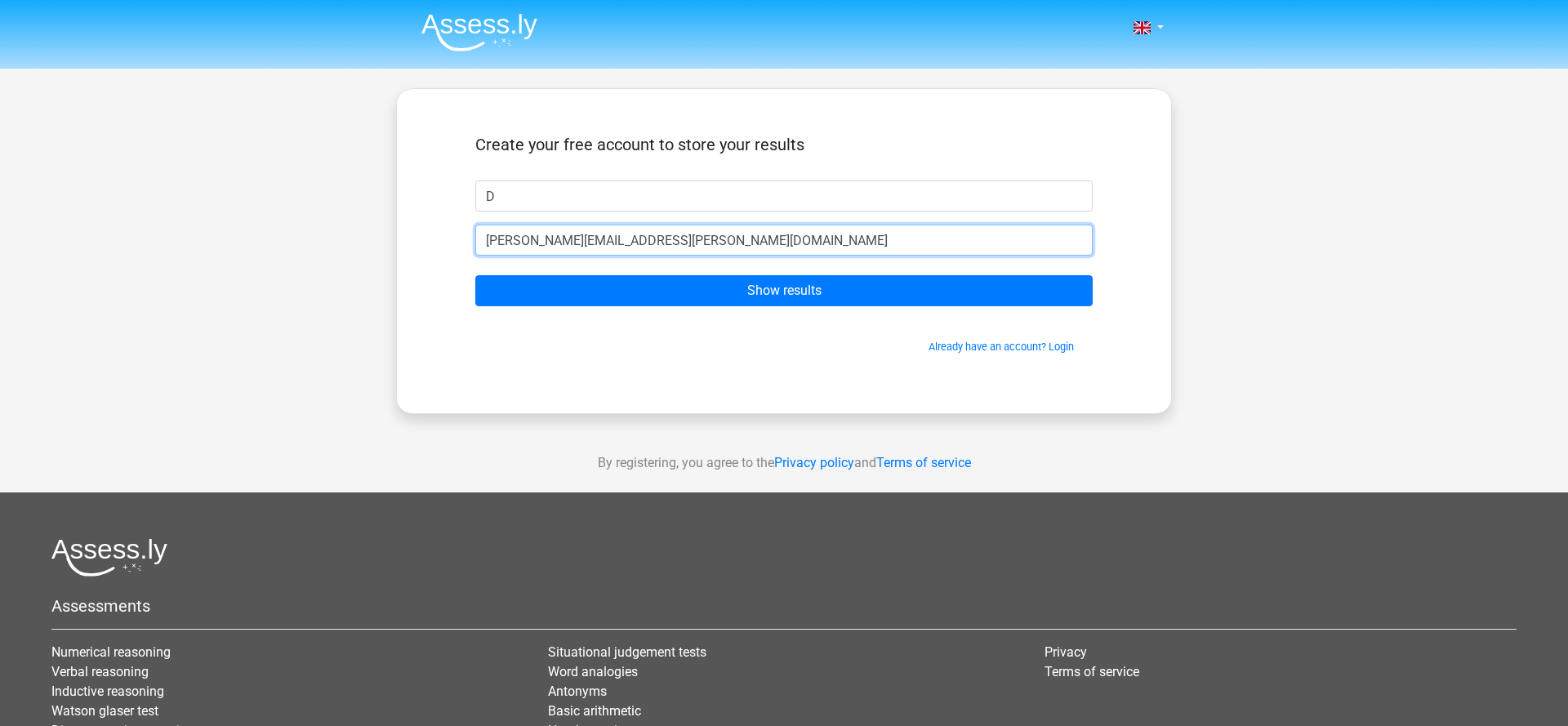
type input "[PERSON_NAME][EMAIL_ADDRESS][PERSON_NAME][DOMAIN_NAME]"
click at [475, 275] on input "Show results" at bounding box center [784, 291] width 618 height 31
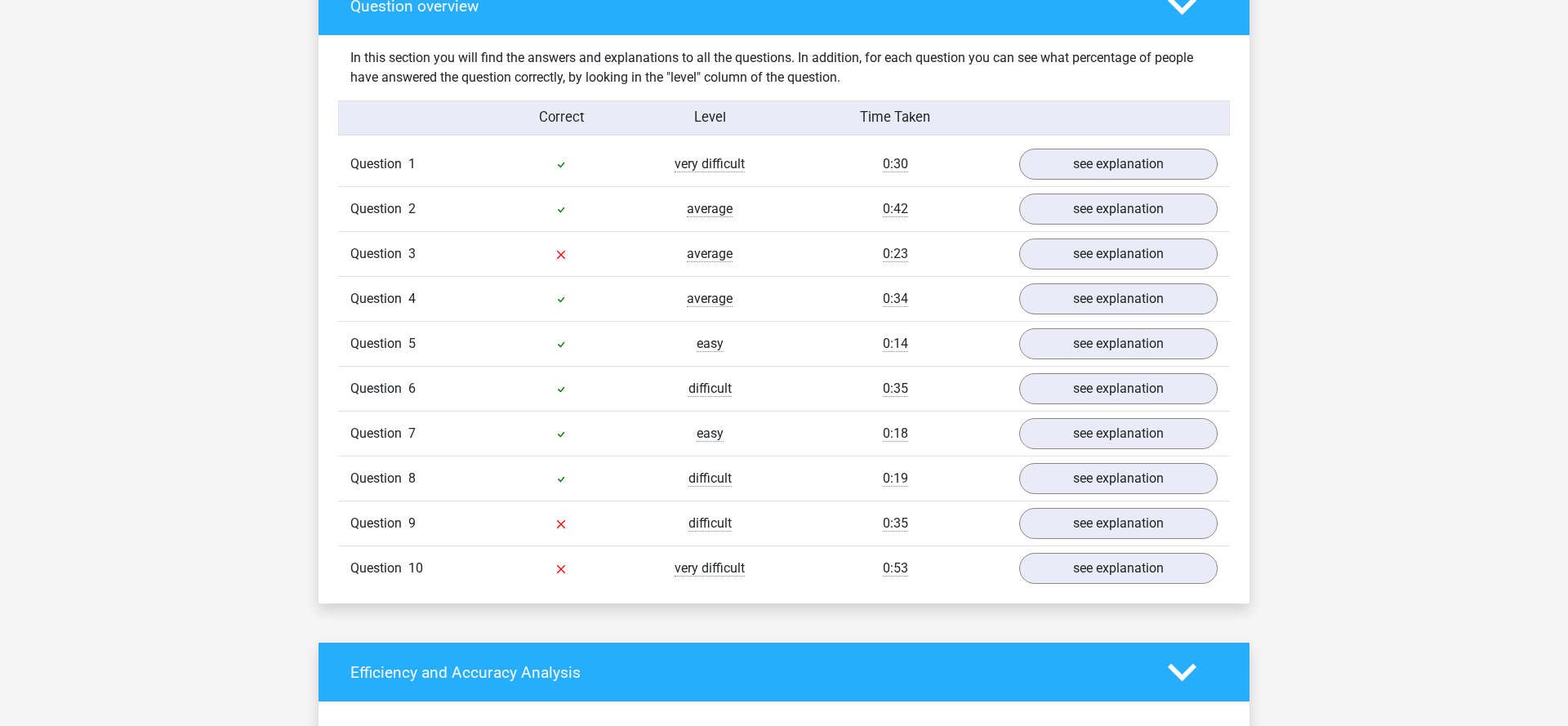
scroll to position [1246, 0]
click at [1035, 560] on link "see explanation" at bounding box center [1119, 567] width 228 height 36
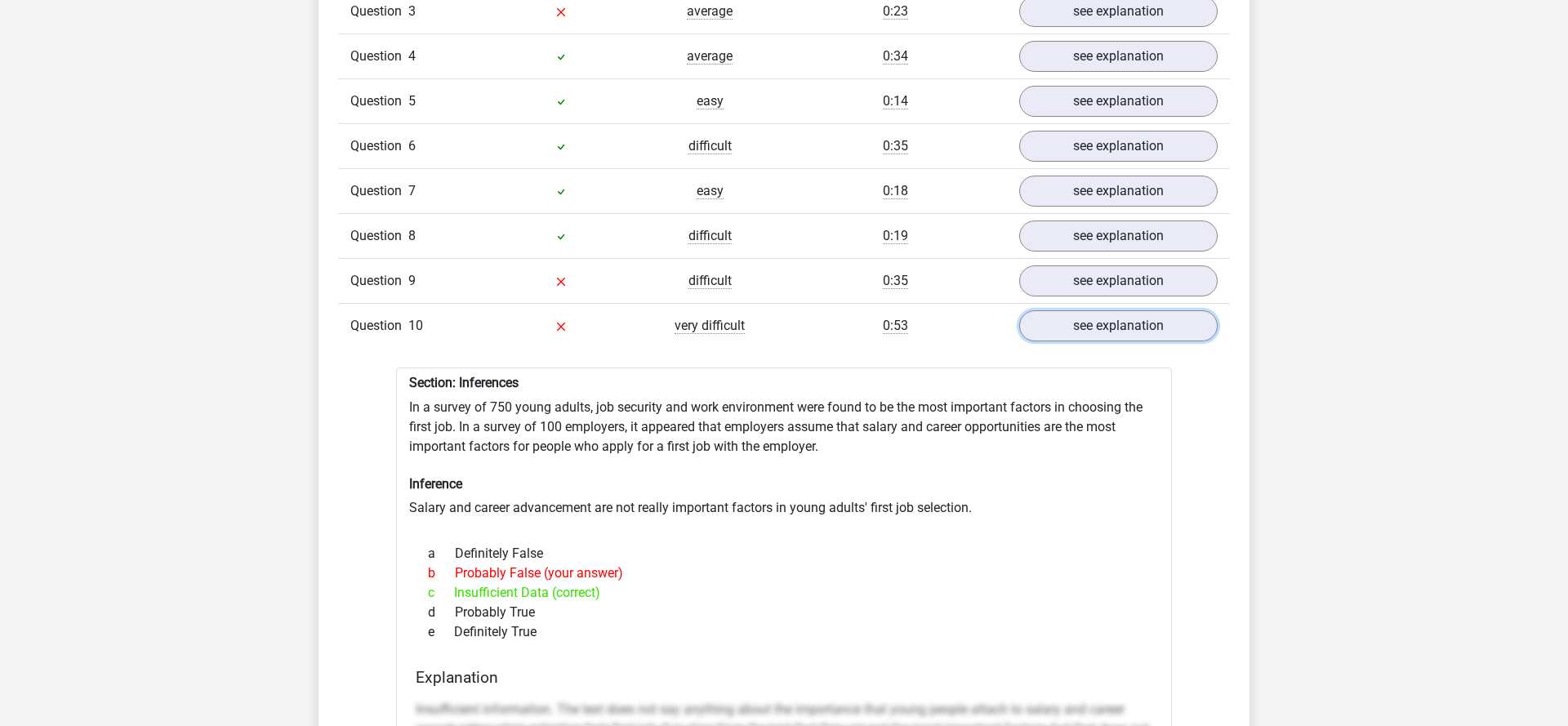
scroll to position [1446, 0]
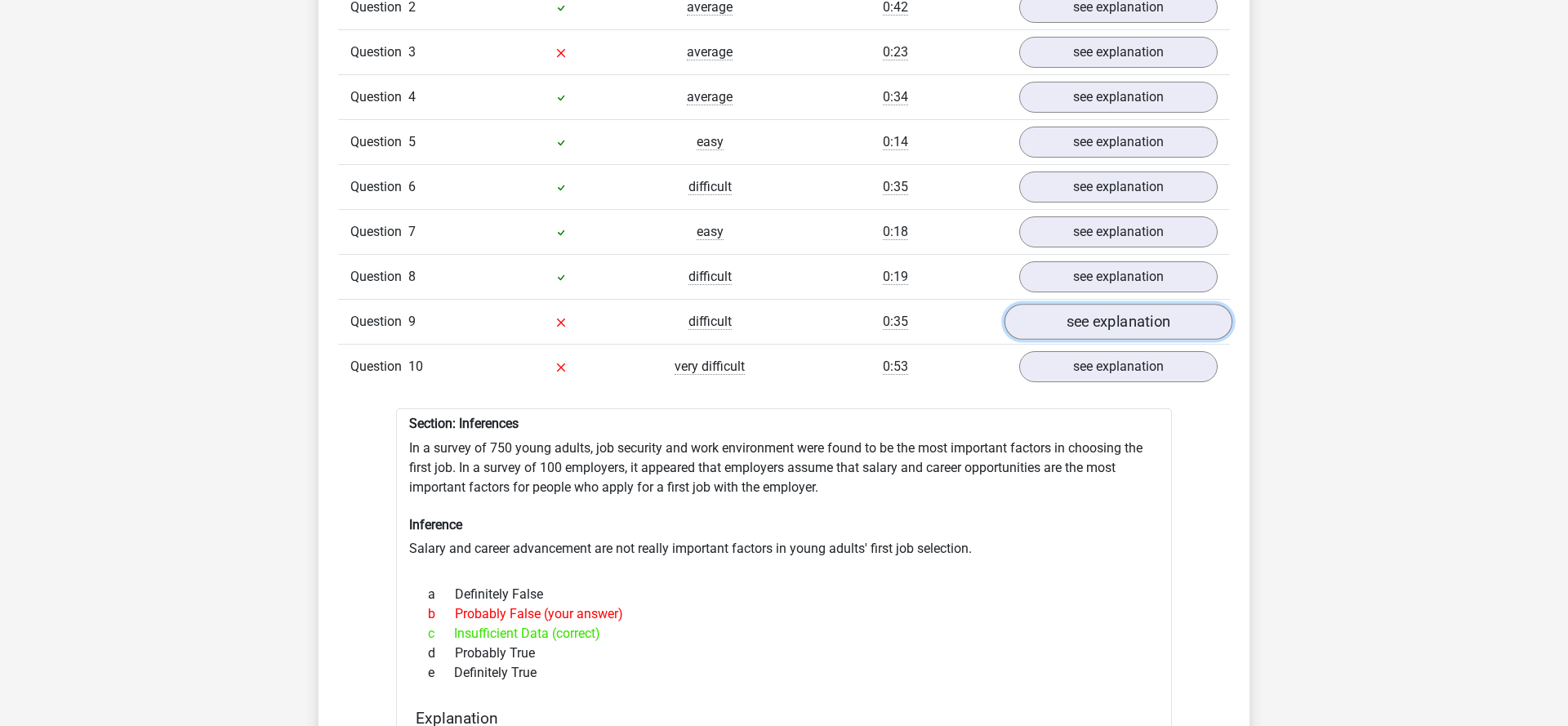
click at [1143, 312] on link "see explanation" at bounding box center [1119, 321] width 228 height 36
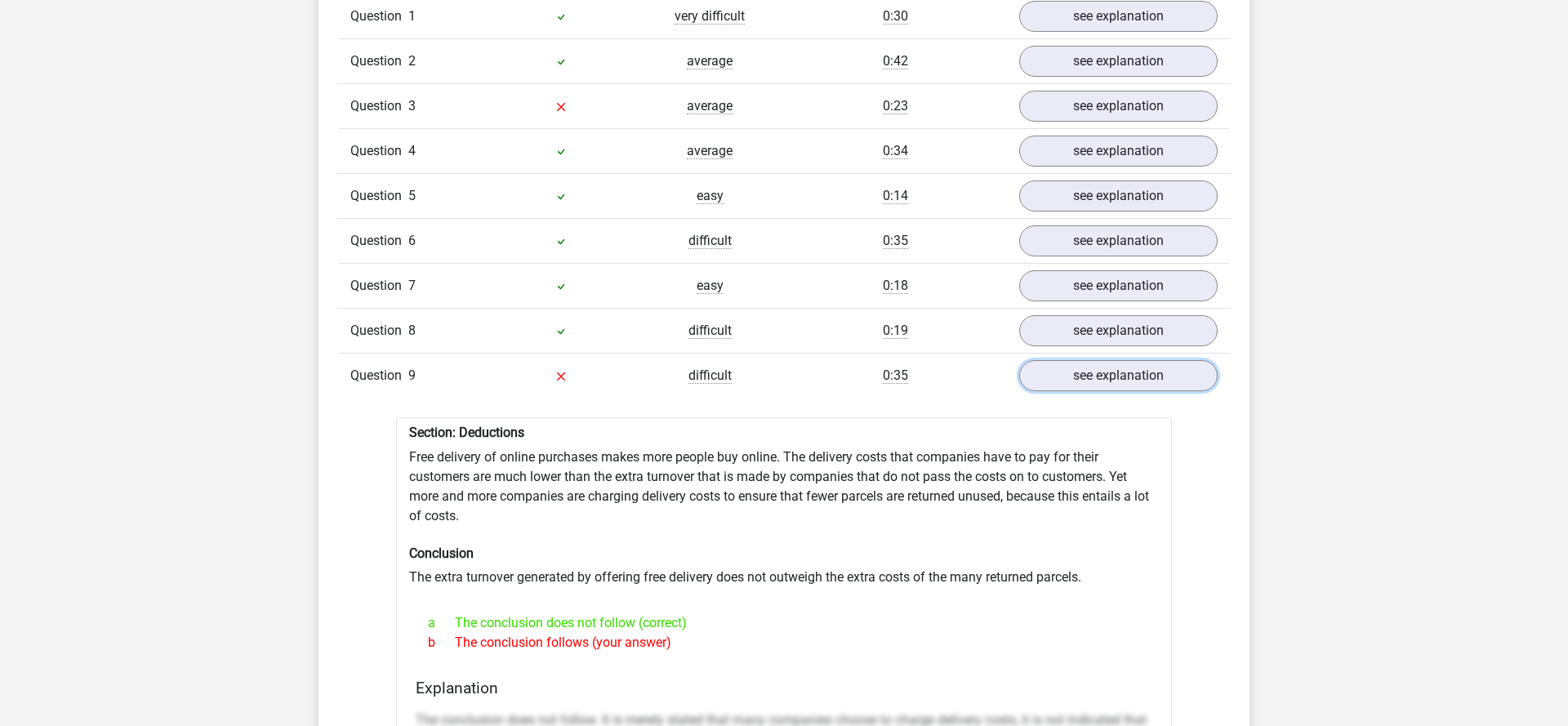
scroll to position [1390, 0]
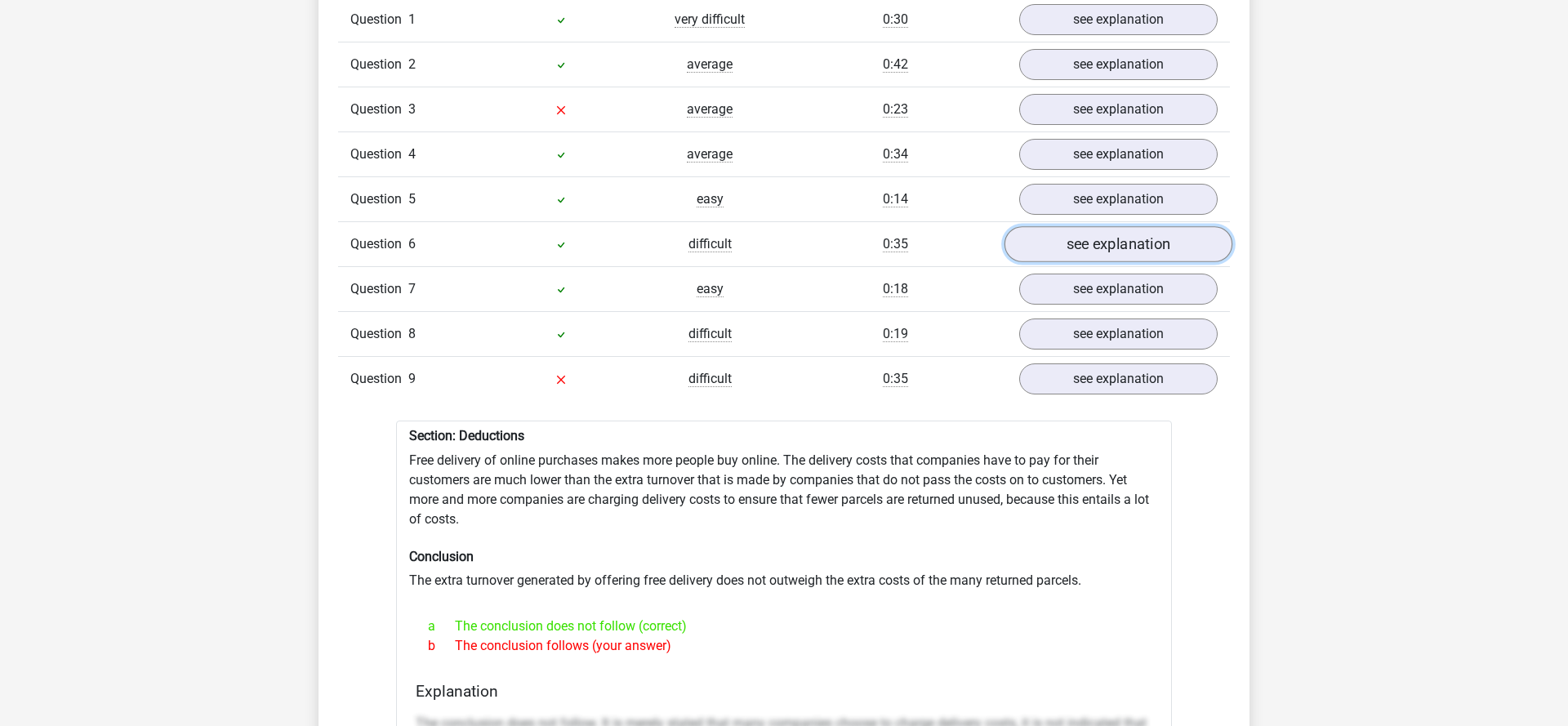
click at [1060, 242] on link "see explanation" at bounding box center [1119, 244] width 228 height 36
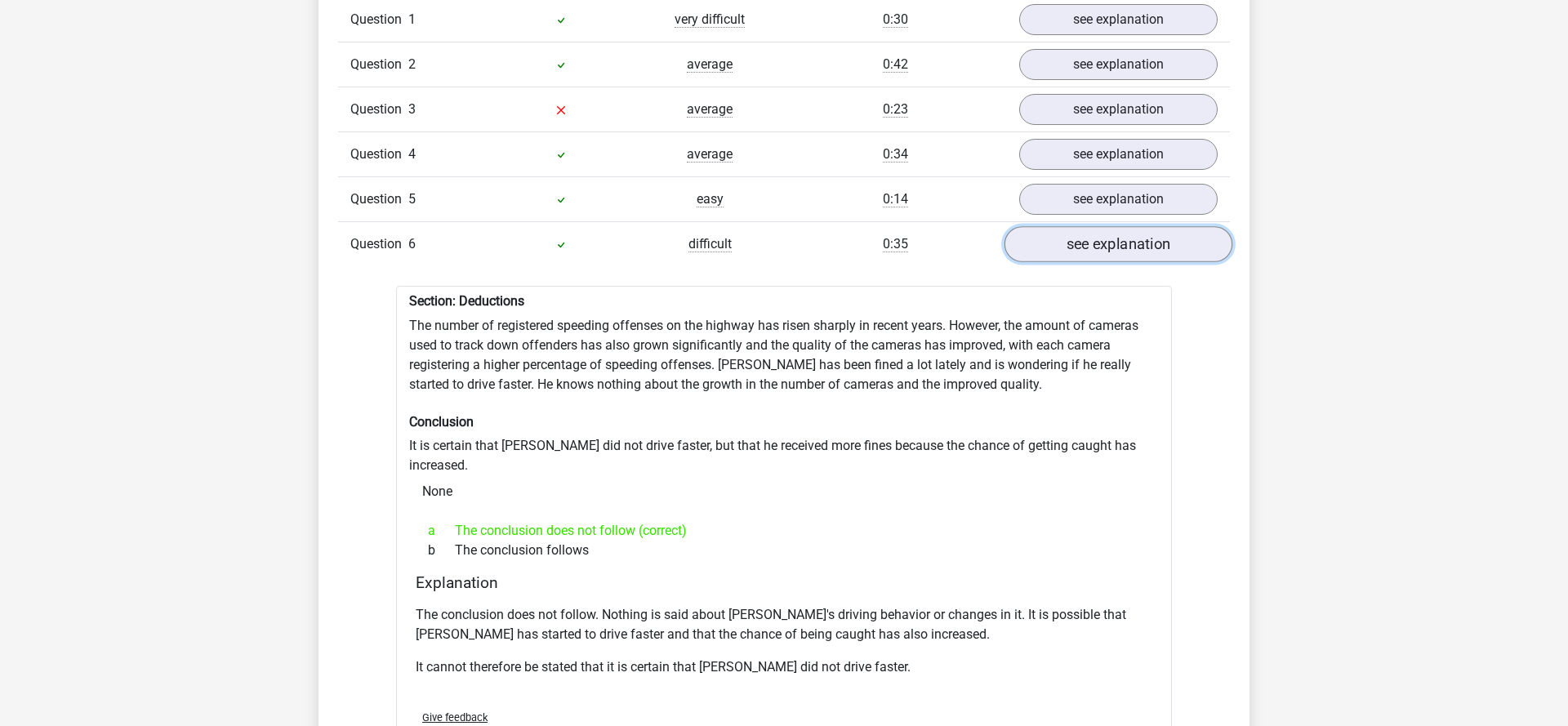
scroll to position [1391, 0]
click at [1074, 238] on link "see explanation" at bounding box center [1119, 243] width 228 height 36
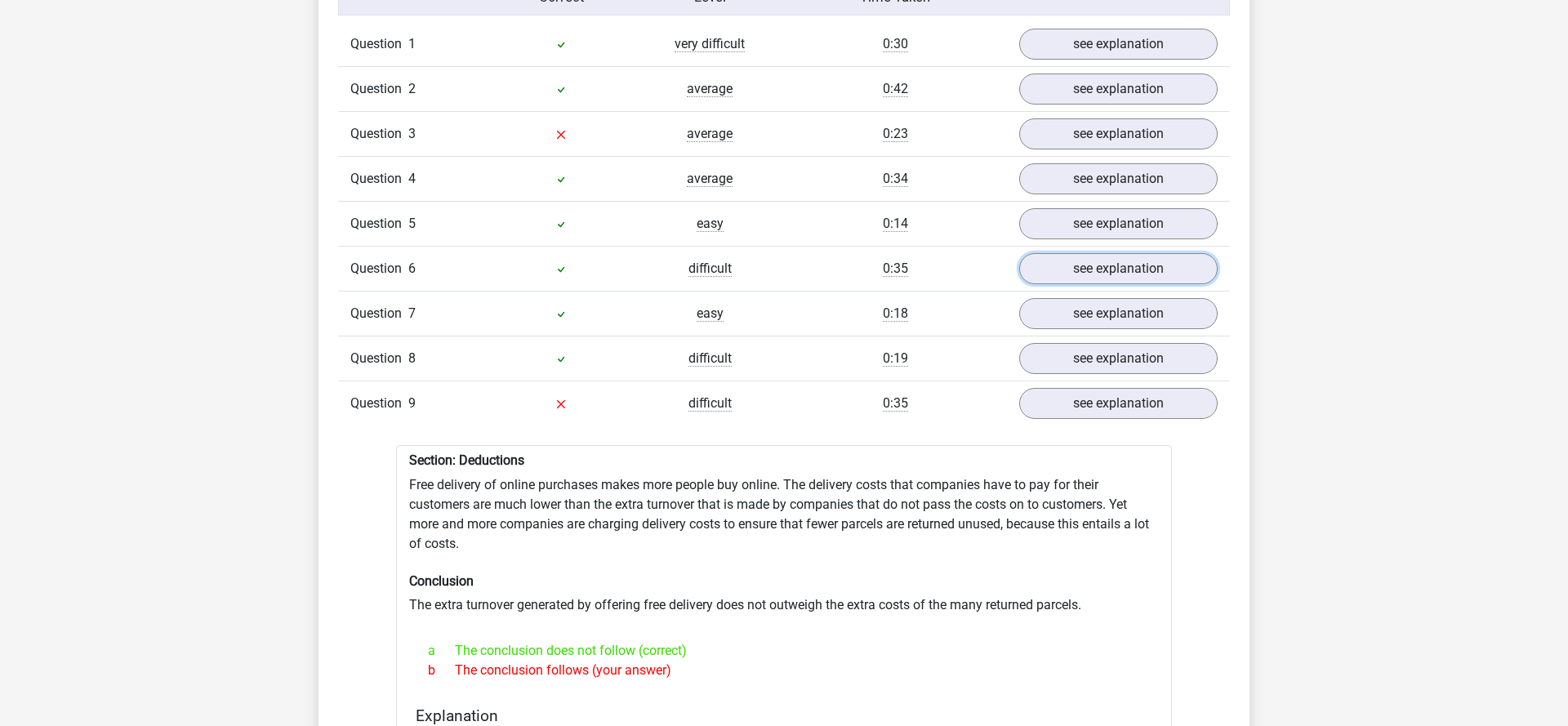
scroll to position [1364, 0]
click at [1081, 120] on link "see explanation" at bounding box center [1119, 134] width 228 height 36
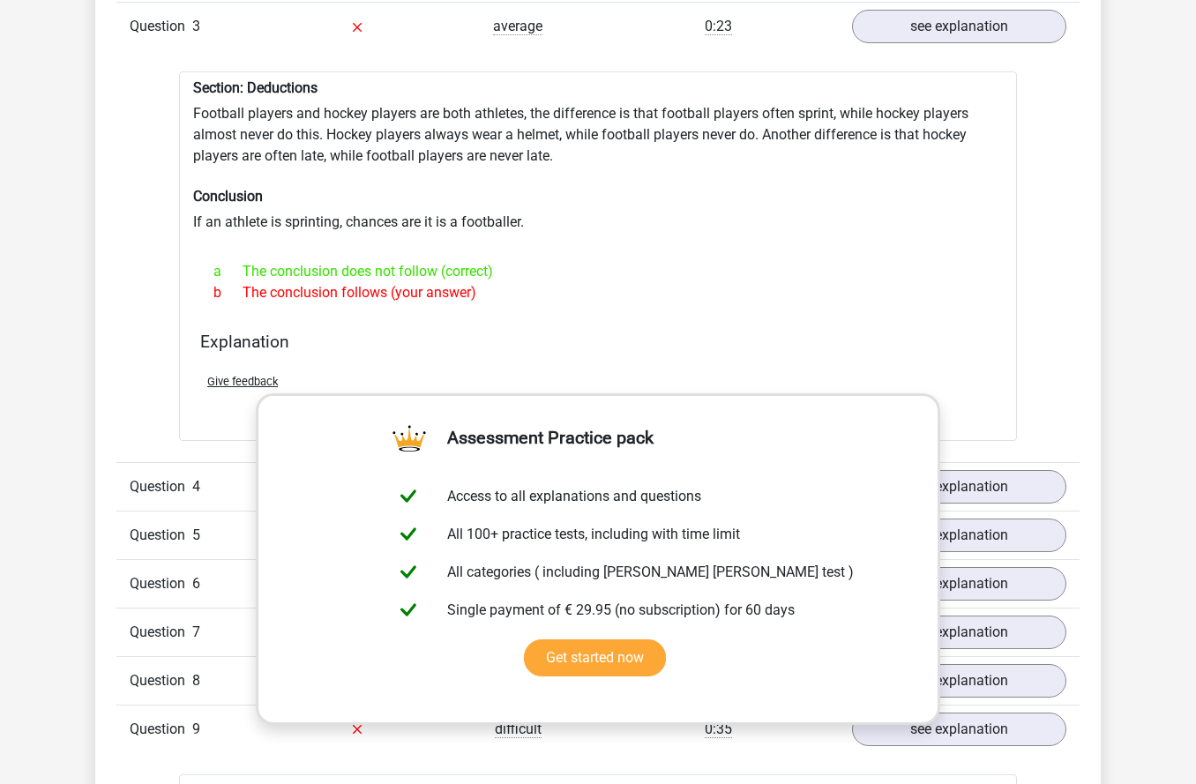
scroll to position [1644, 0]
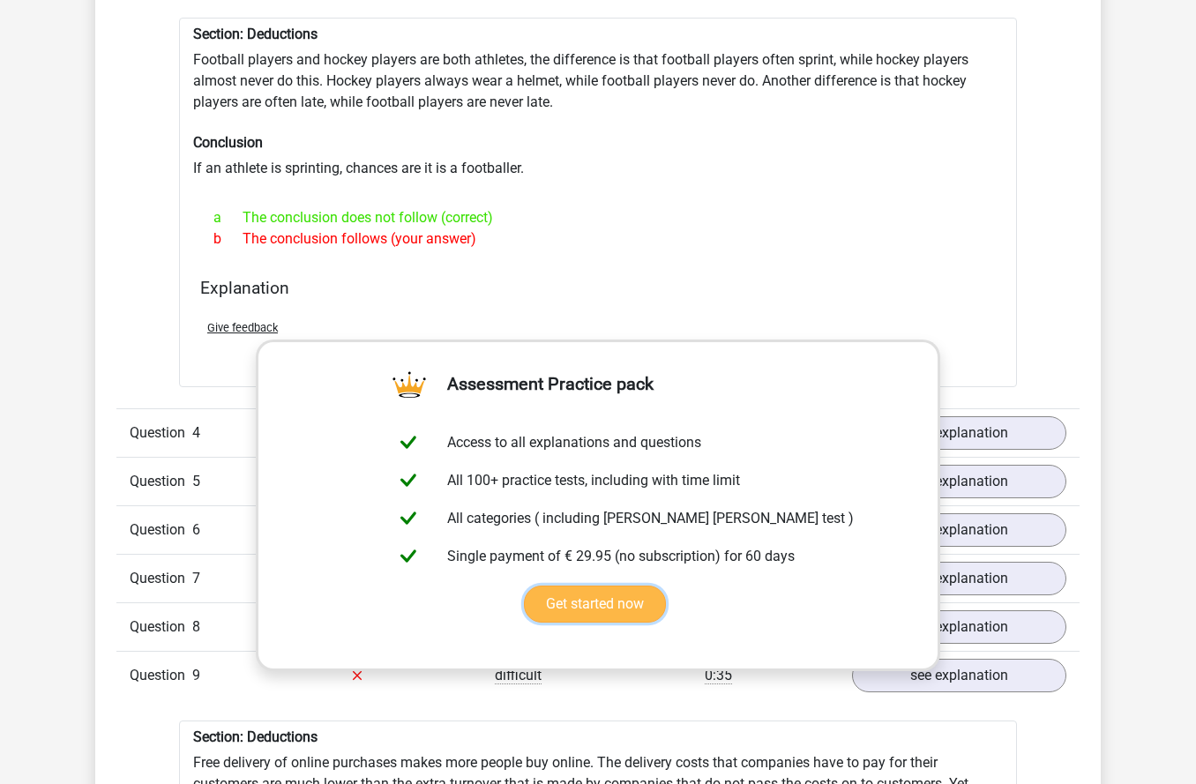
click at [666, 585] on link "Get started now" at bounding box center [595, 603] width 142 height 37
